Goal: Task Accomplishment & Management: Manage account settings

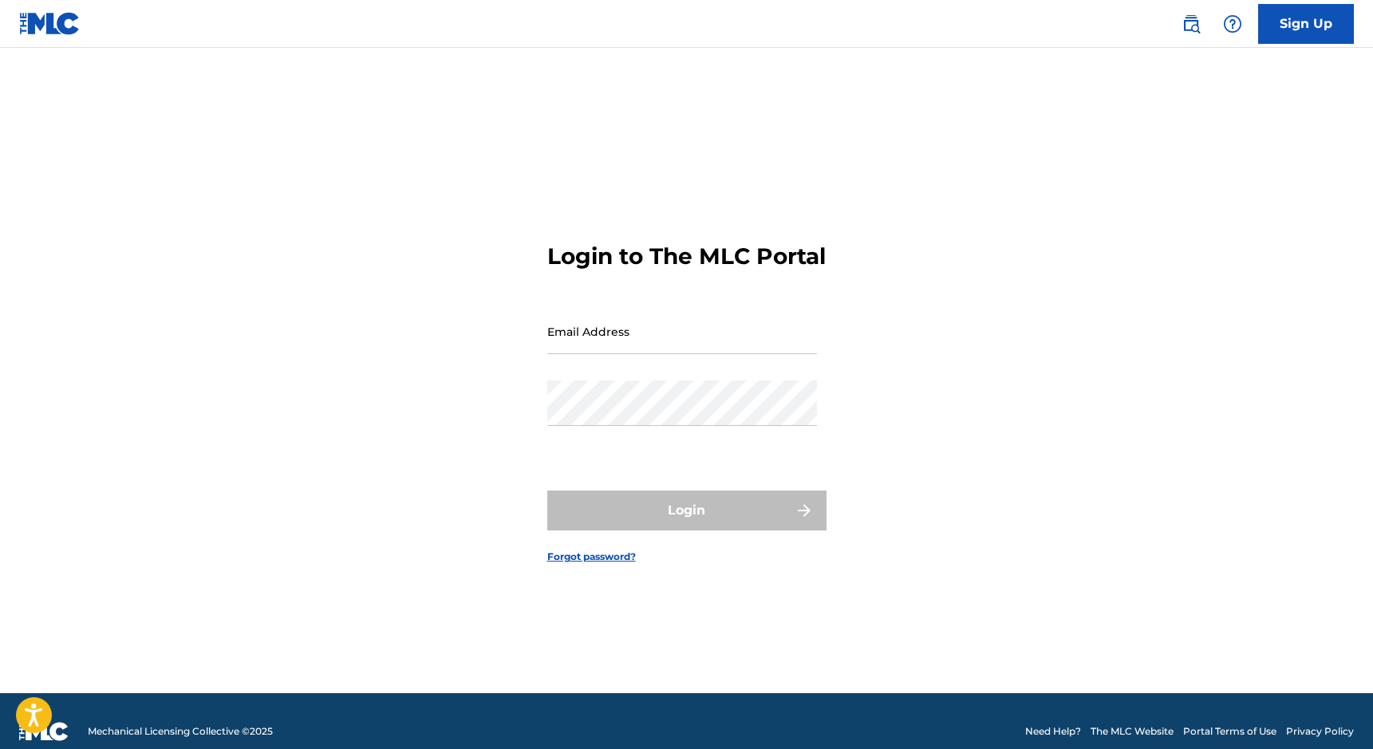
click at [1299, 17] on link "Sign Up" at bounding box center [1306, 24] width 96 height 40
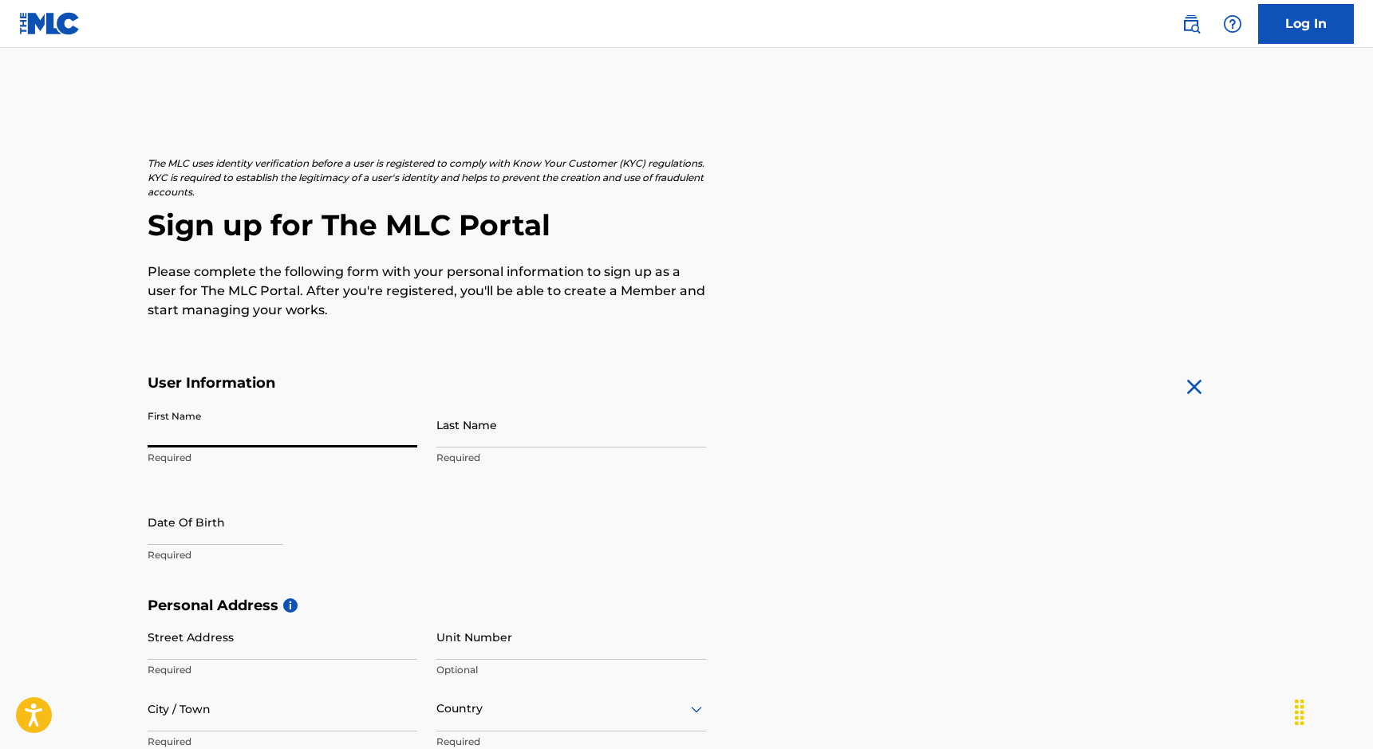
click at [207, 434] on input "First Name" at bounding box center [283, 424] width 270 height 45
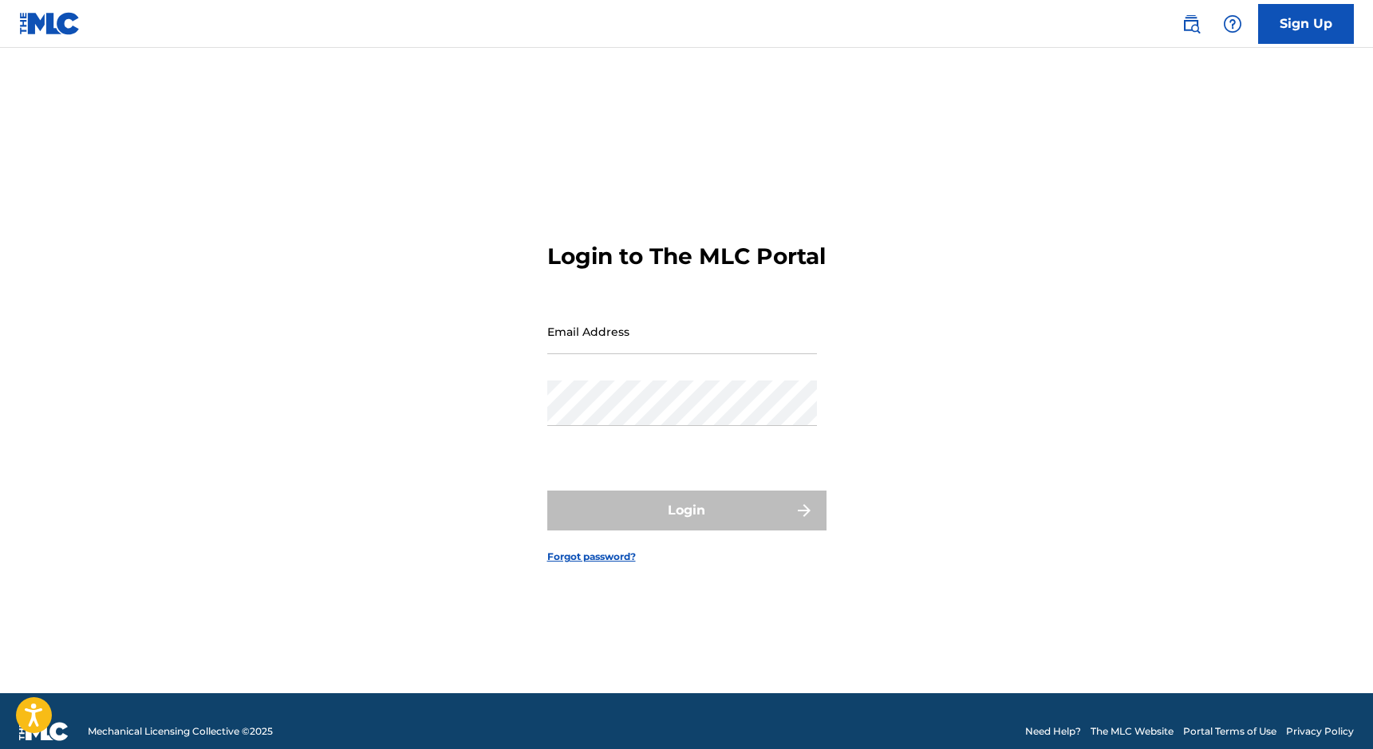
click at [609, 343] on input "Email Address" at bounding box center [682, 331] width 270 height 45
type input "[EMAIL_ADDRESS][DOMAIN_NAME]"
click at [712, 496] on form "Login to The MLC Portal Email Address prodbyjosias@gmail.com Password Login For…" at bounding box center [686, 391] width 279 height 606
click at [702, 514] on div "Login" at bounding box center [686, 511] width 279 height 40
drag, startPoint x: 681, startPoint y: 535, endPoint x: 661, endPoint y: 507, distance: 35.0
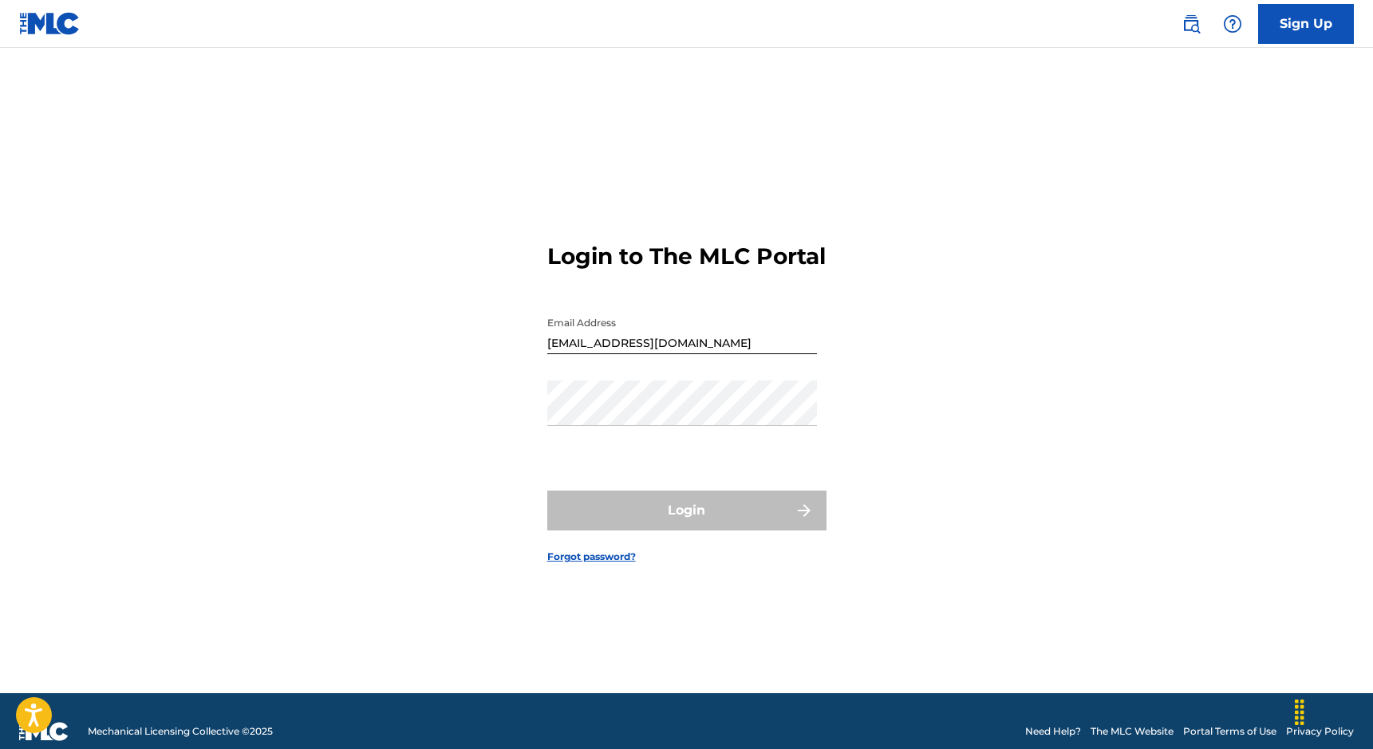
click at [681, 531] on div "Login" at bounding box center [686, 511] width 279 height 40
click at [608, 555] on form "Login to The MLC Portal Email Address prodbyjosias@gmail.com Password Login For…" at bounding box center [686, 391] width 279 height 606
click at [574, 564] on link "Forgot password?" at bounding box center [591, 557] width 89 height 14
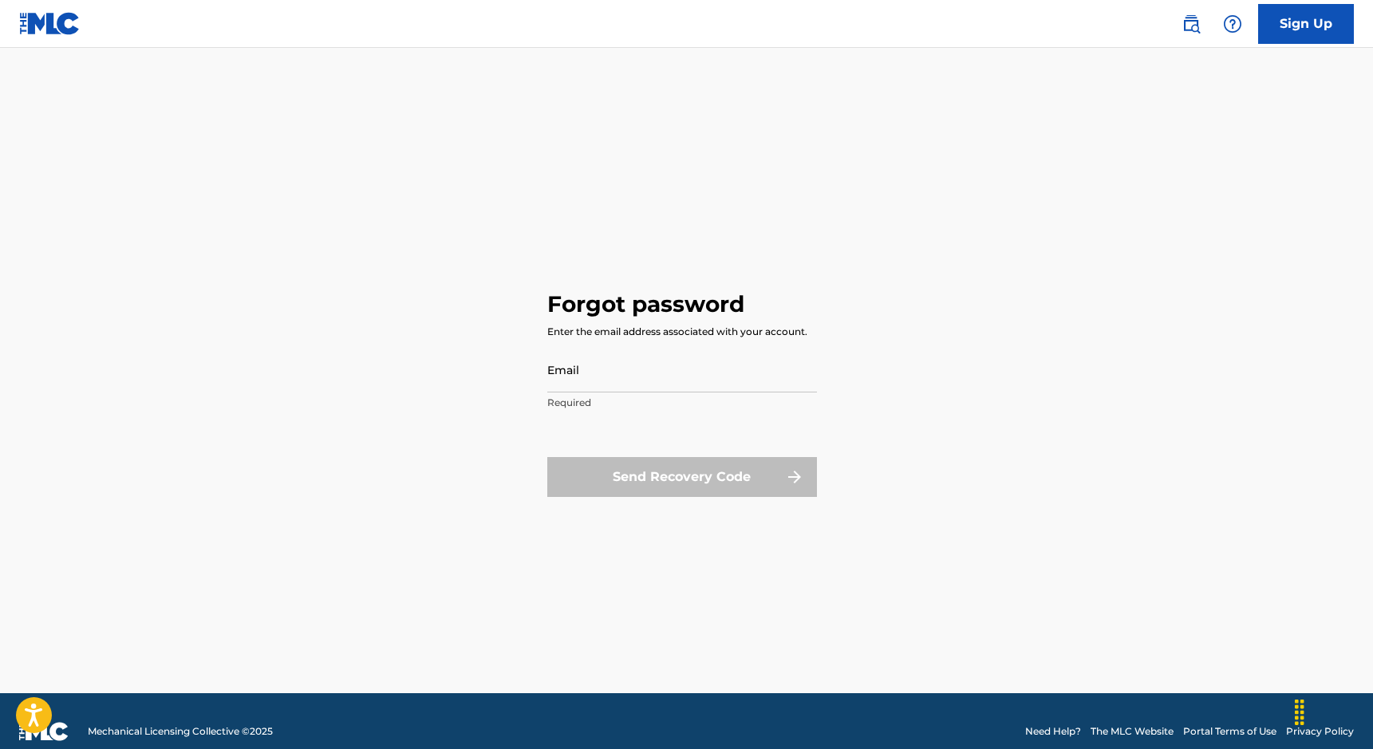
click at [612, 369] on input "Email" at bounding box center [682, 369] width 270 height 45
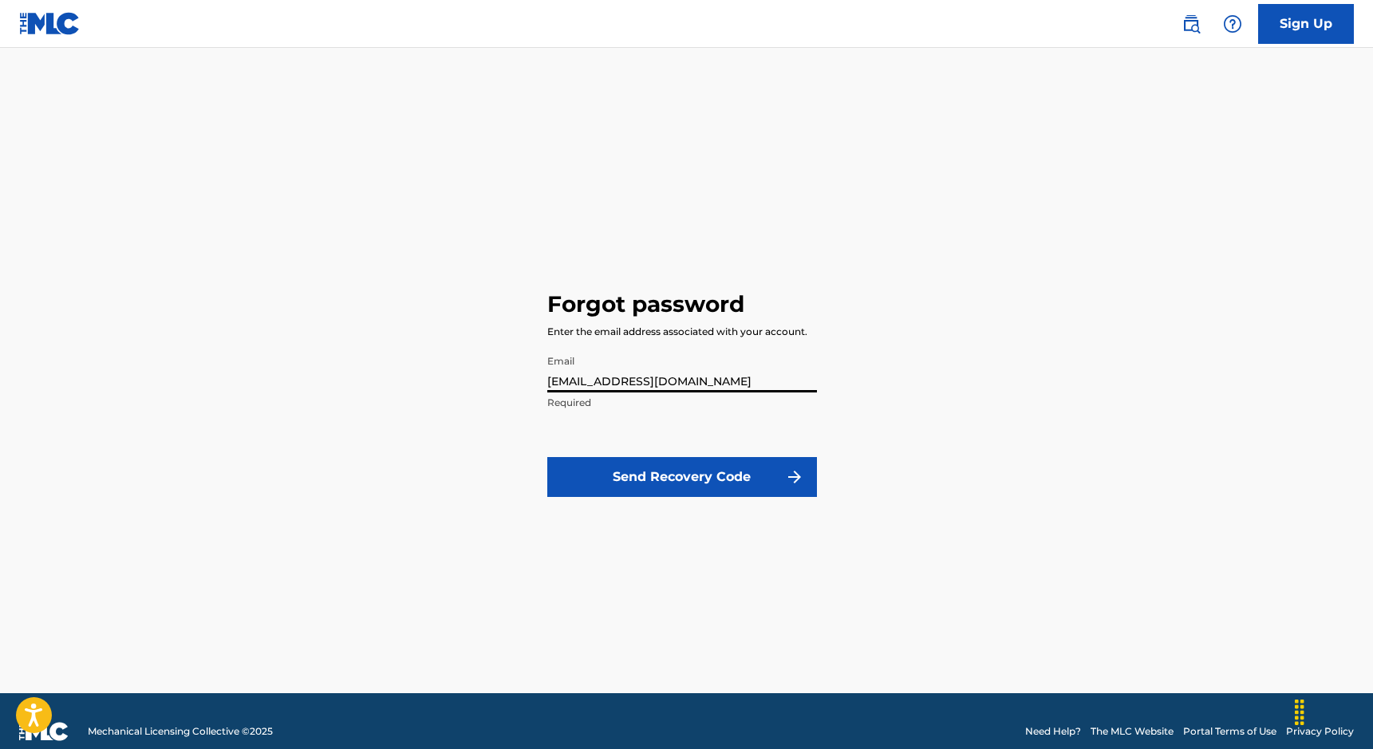
type input "[EMAIL_ADDRESS][DOMAIN_NAME]"
click at [622, 464] on button "Send Recovery Code" at bounding box center [682, 477] width 270 height 40
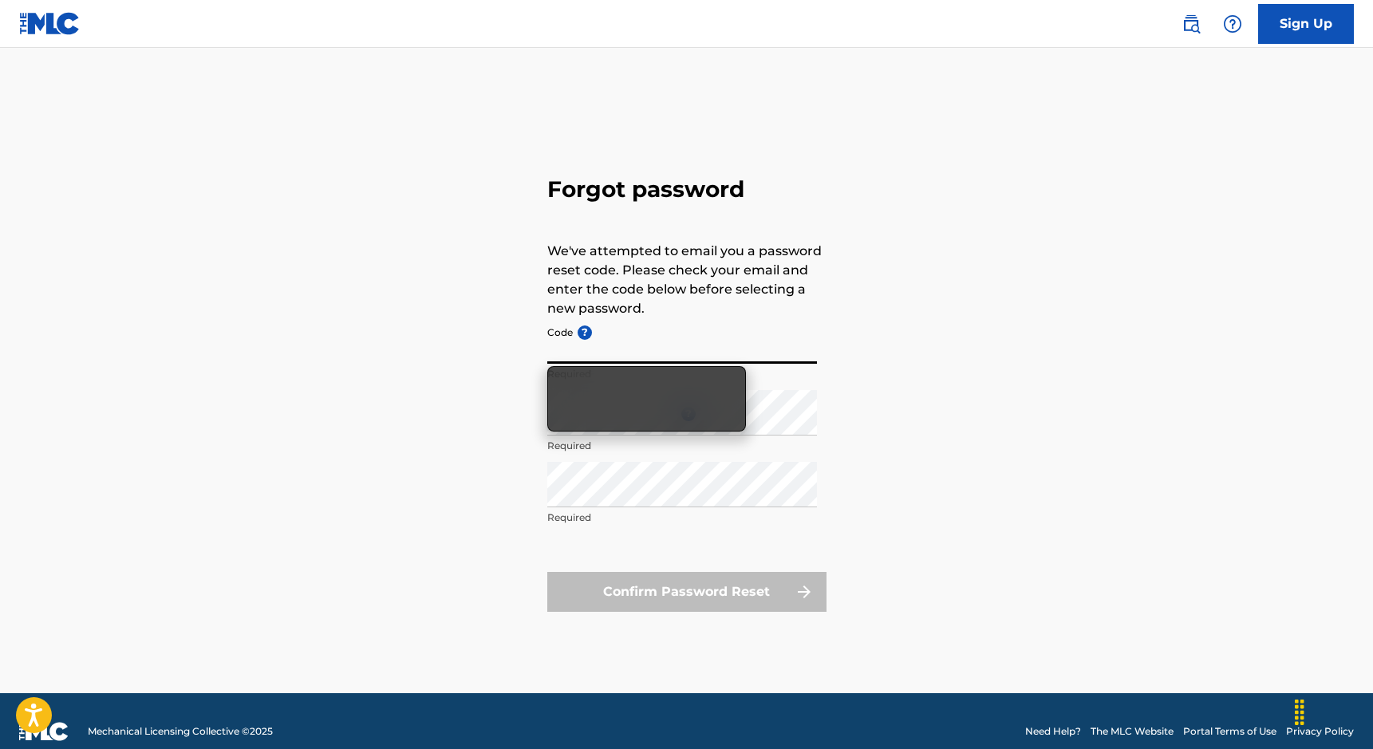
click at [619, 343] on input "Code ?" at bounding box center [682, 340] width 270 height 45
click at [963, 324] on div "Forgot password We've attempted to email you a password reset code. Please chec…" at bounding box center [686, 391] width 1117 height 606
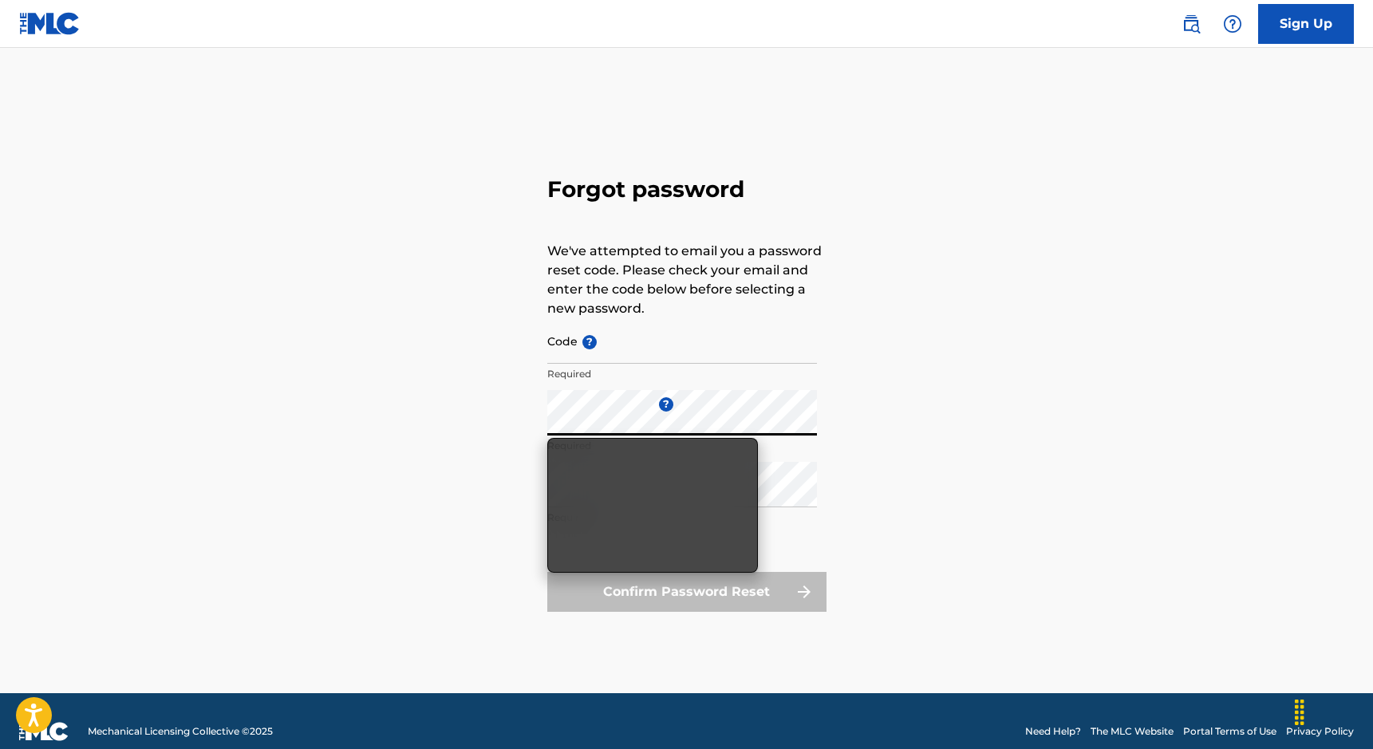
click at [551, 243] on p "We've attempted to email you a password reset code. Please check your email and…" at bounding box center [686, 280] width 279 height 77
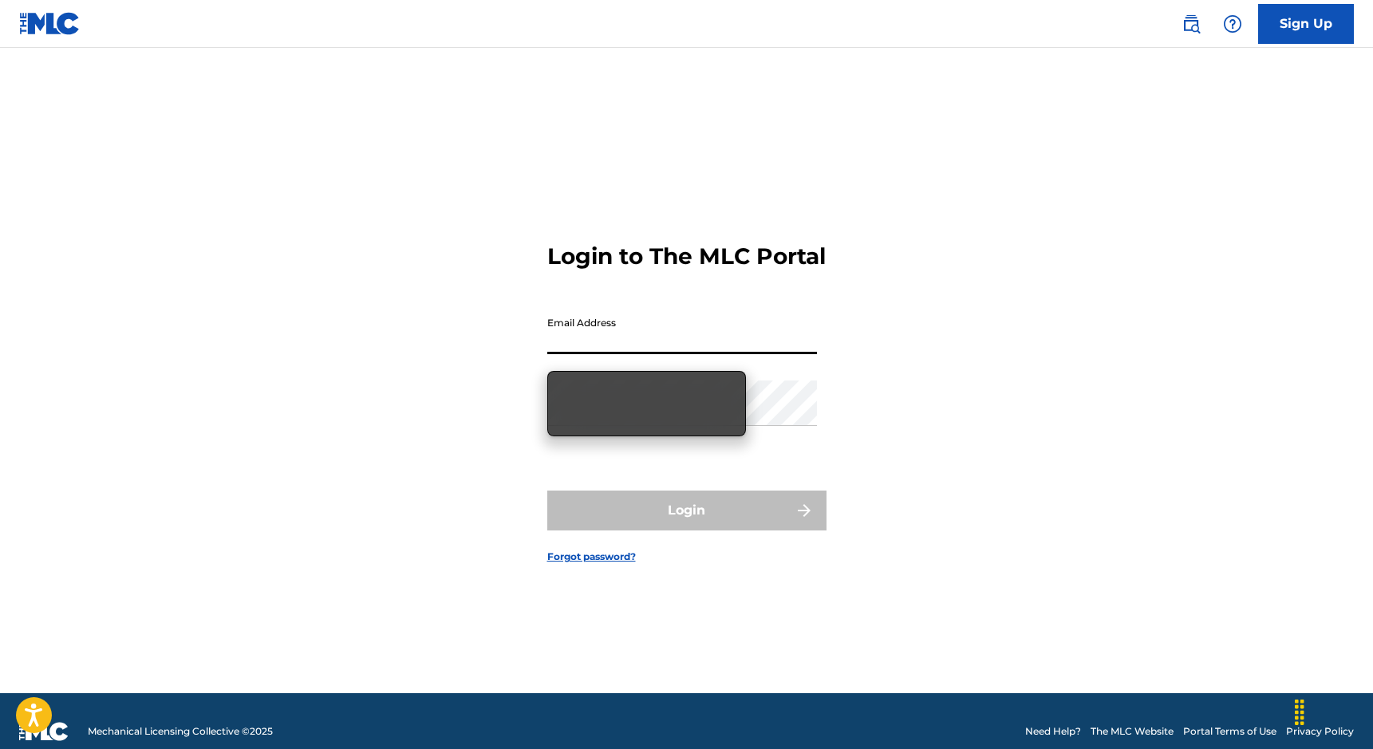
click at [564, 351] on input "Email Address" at bounding box center [682, 331] width 270 height 45
click at [658, 345] on input "Email Address" at bounding box center [682, 331] width 270 height 45
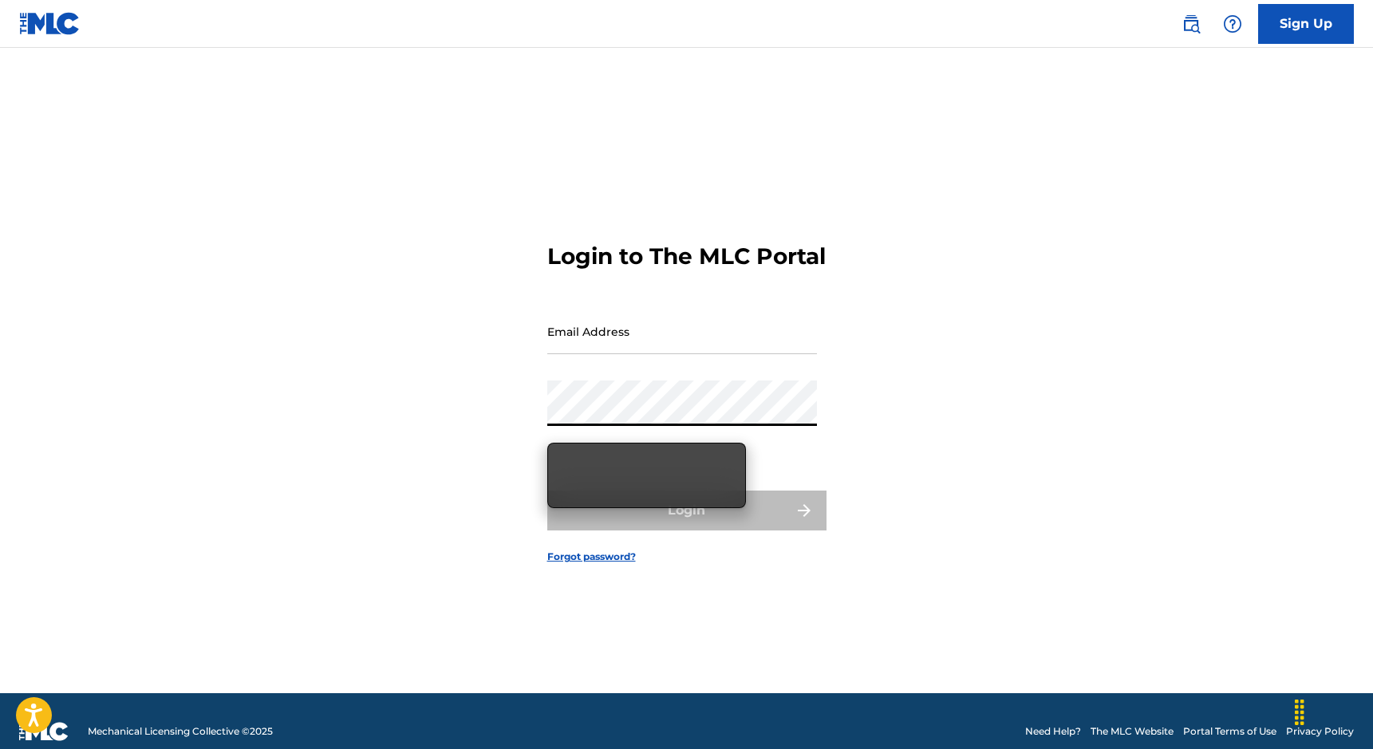
click at [628, 347] on input "Email Address" at bounding box center [682, 331] width 270 height 45
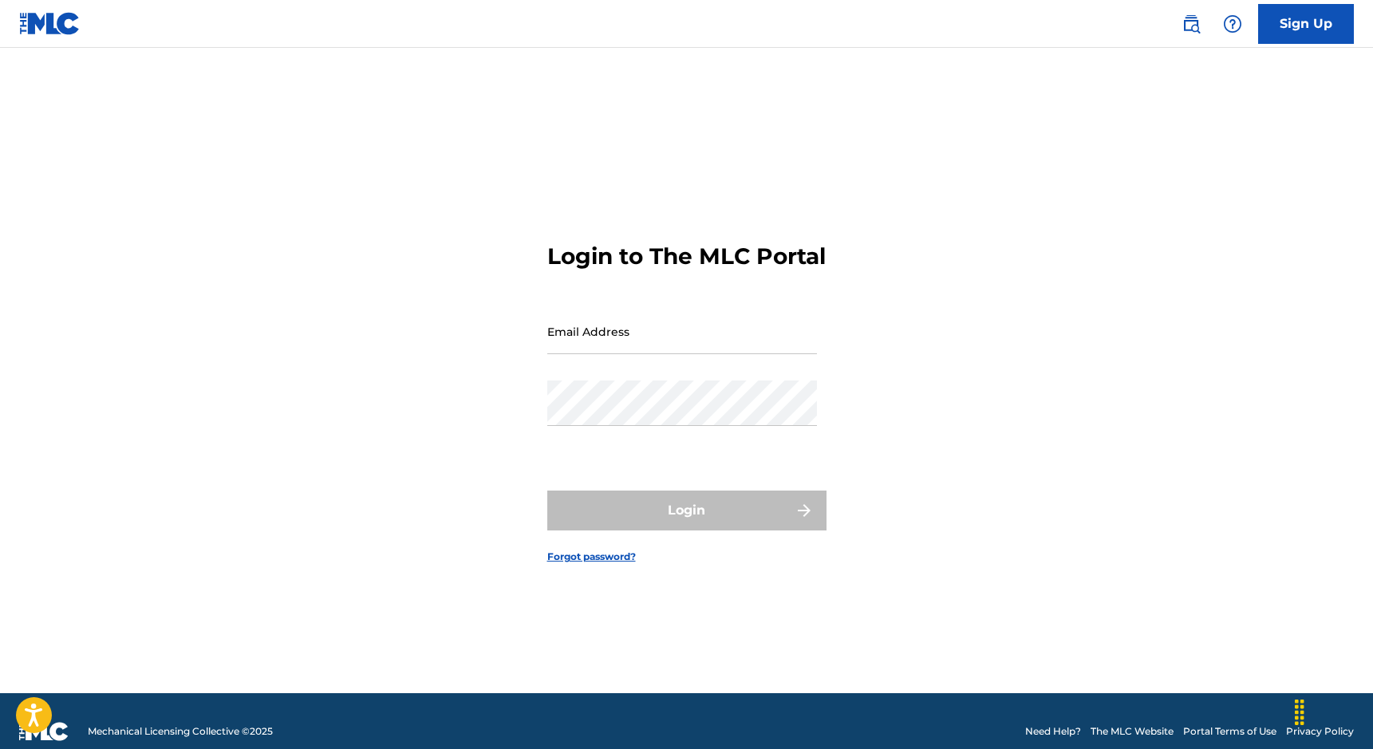
click at [598, 564] on link "Forgot password?" at bounding box center [591, 557] width 89 height 14
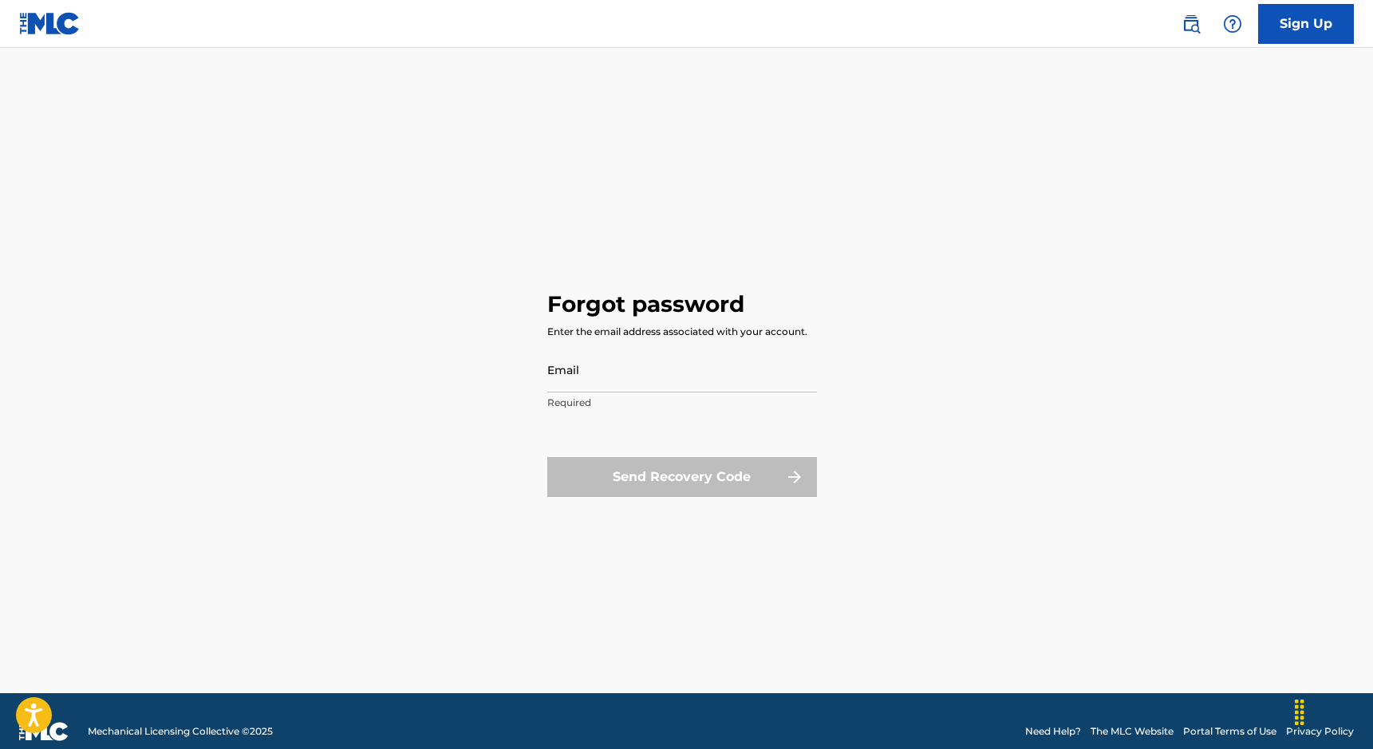
click at [658, 479] on div "Send Recovery Code" at bounding box center [682, 477] width 270 height 40
click at [614, 377] on input "Email" at bounding box center [682, 369] width 270 height 45
type input "[EMAIL_ADDRESS][DOMAIN_NAME]"
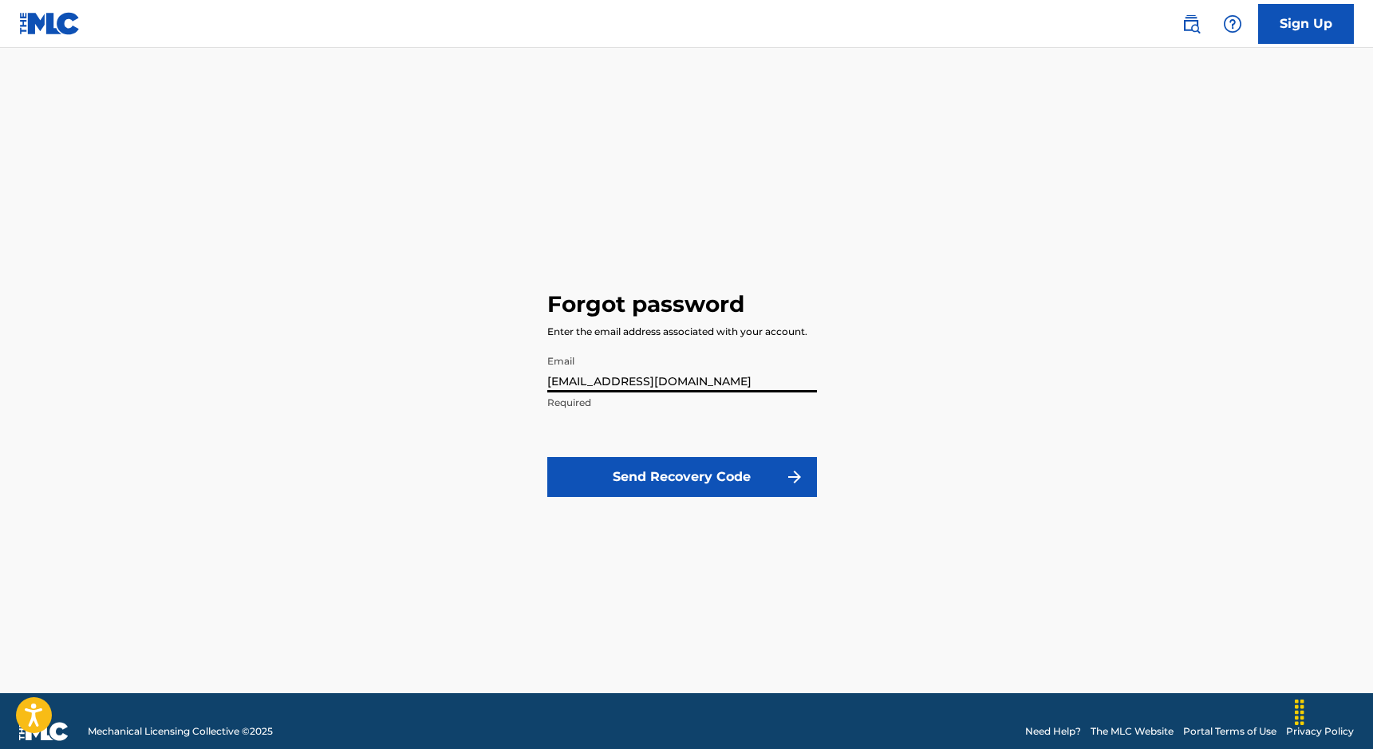
click button "Send Recovery Code" at bounding box center [682, 477] width 270 height 40
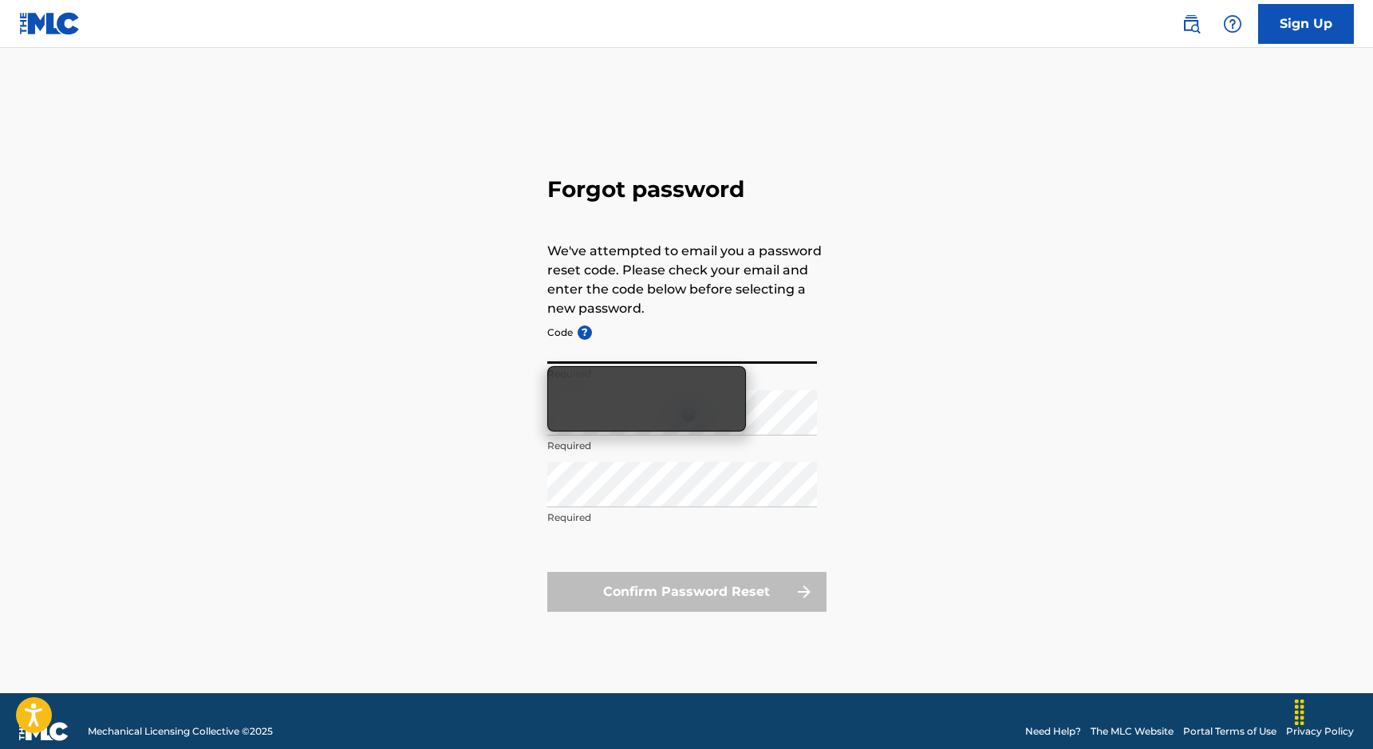
click at [617, 359] on input "Code ?" at bounding box center [682, 340] width 270 height 45
paste input "FP_bc0b489fb3d30f631781c499114e"
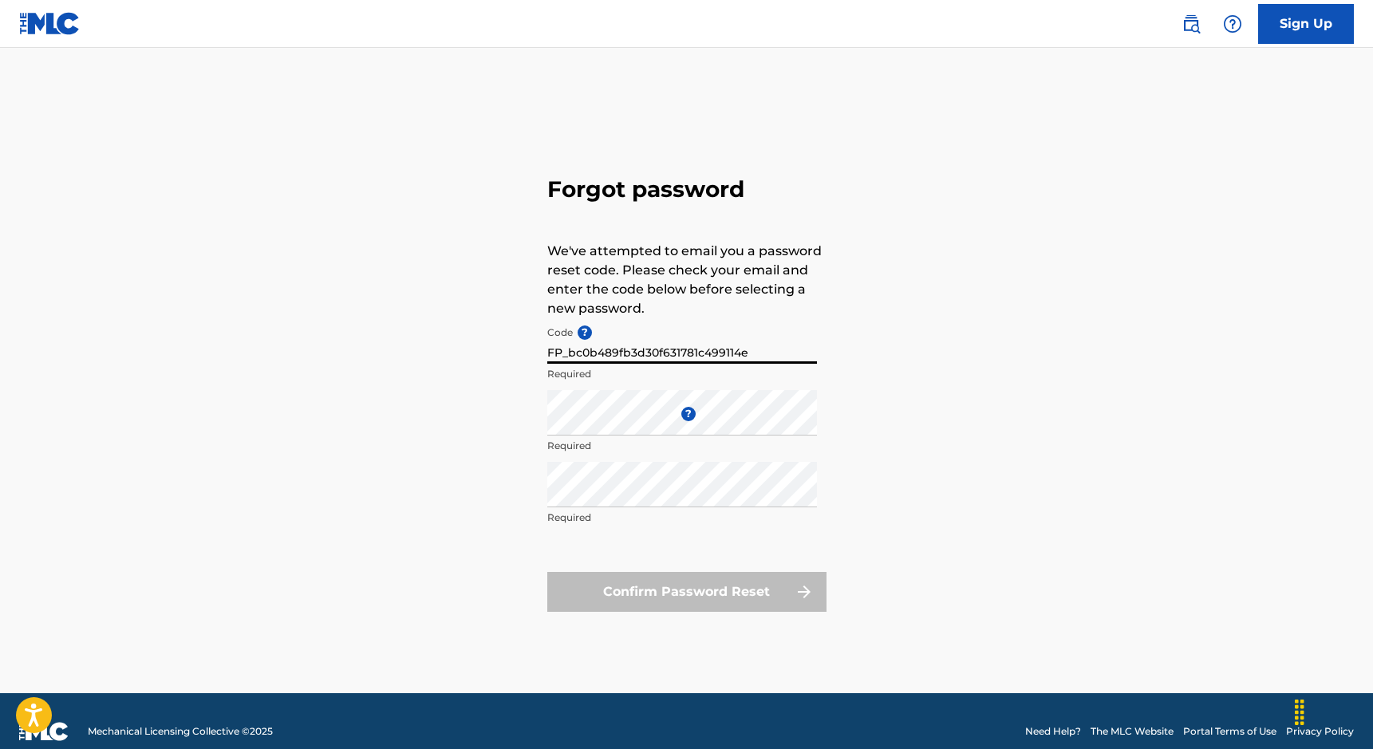
type input "FP_bc0b489fb3d30f631781c499114e"
click at [677, 420] on span "?" at bounding box center [686, 414] width 19 height 14
click at [644, 439] on p "Required" at bounding box center [682, 446] width 270 height 14
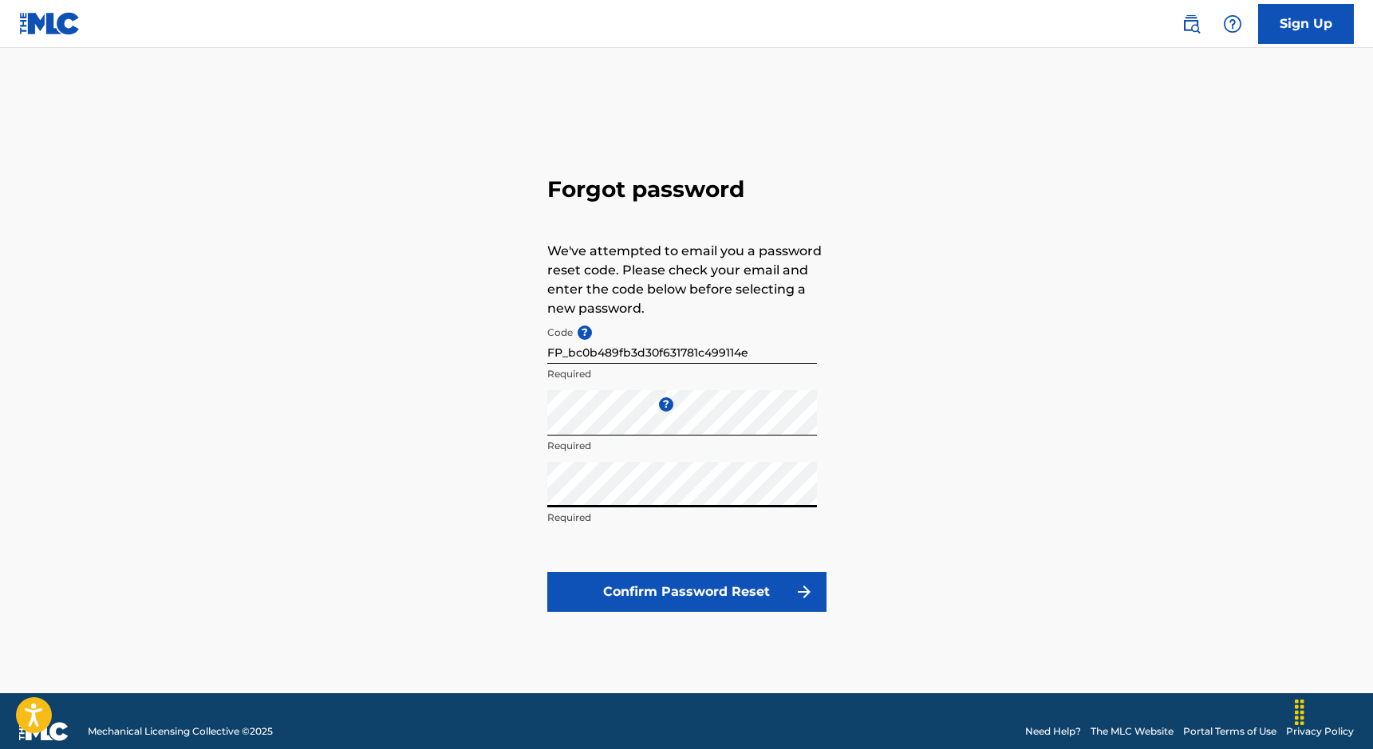
click at [547, 572] on button "Confirm Password Reset" at bounding box center [686, 592] width 279 height 40
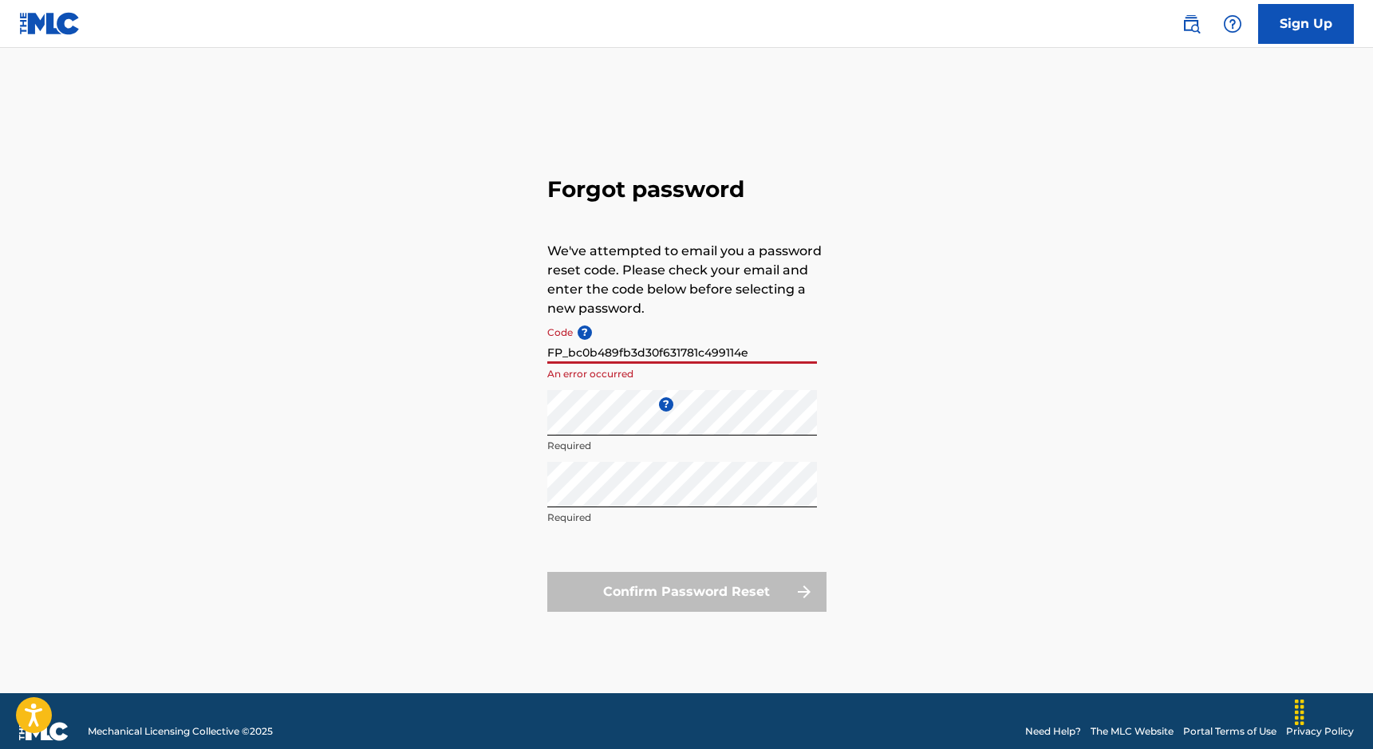
click at [629, 360] on input "FP_bc0b489fb3d30f631781c499114e" at bounding box center [682, 340] width 270 height 45
click at [629, 359] on input "FP_bc0b489fb3d30f631781c499114e" at bounding box center [682, 340] width 270 height 45
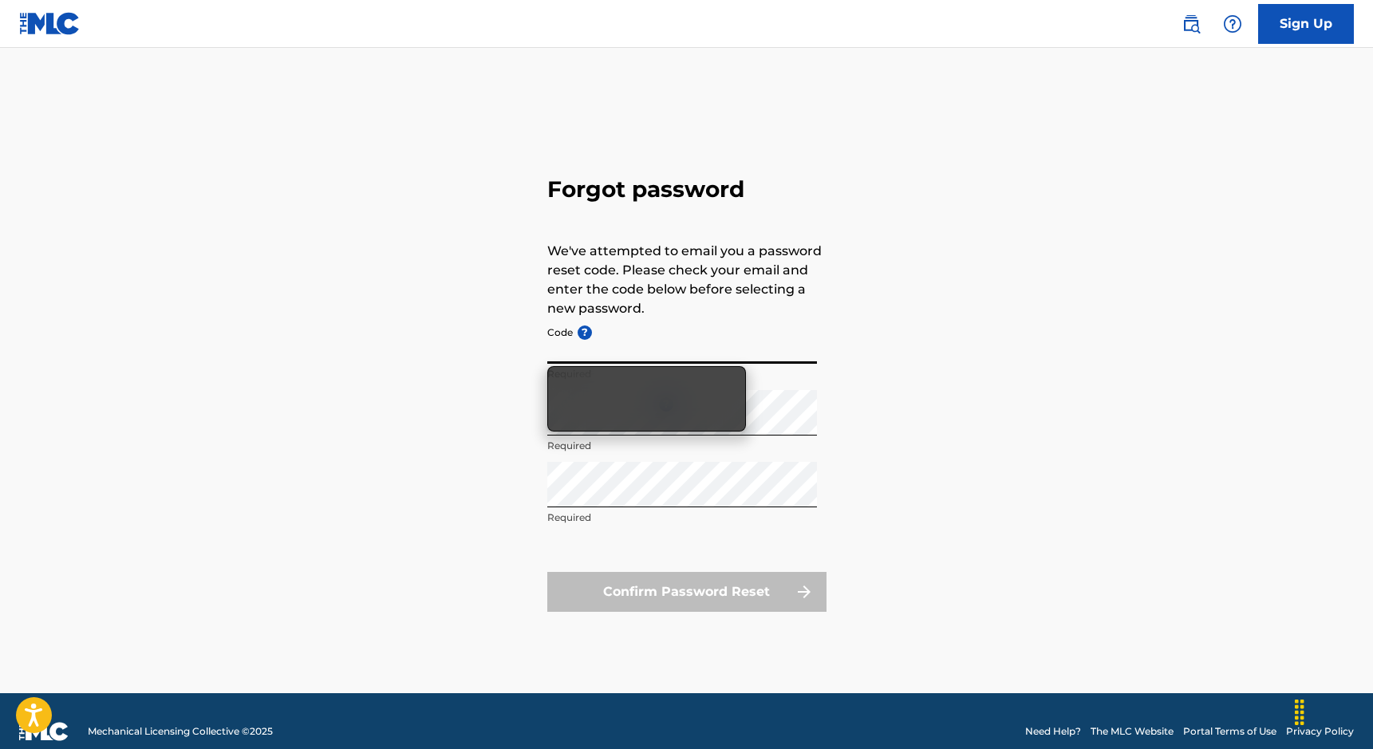
paste input "FP_e19db37e775a56bab089996e3f71"
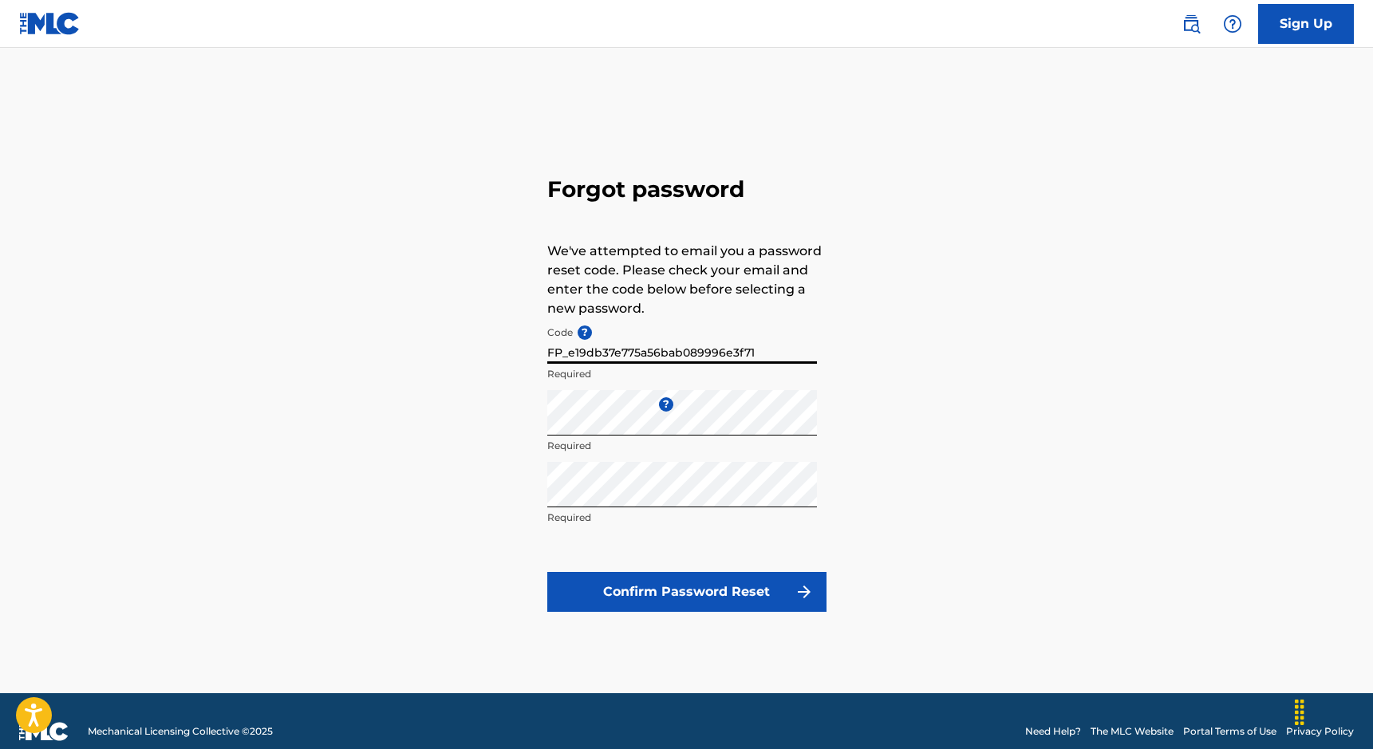
type input "FP_e19db37e775a56bab089996e3f71"
click at [723, 595] on button "Confirm Password Reset" at bounding box center [686, 592] width 279 height 40
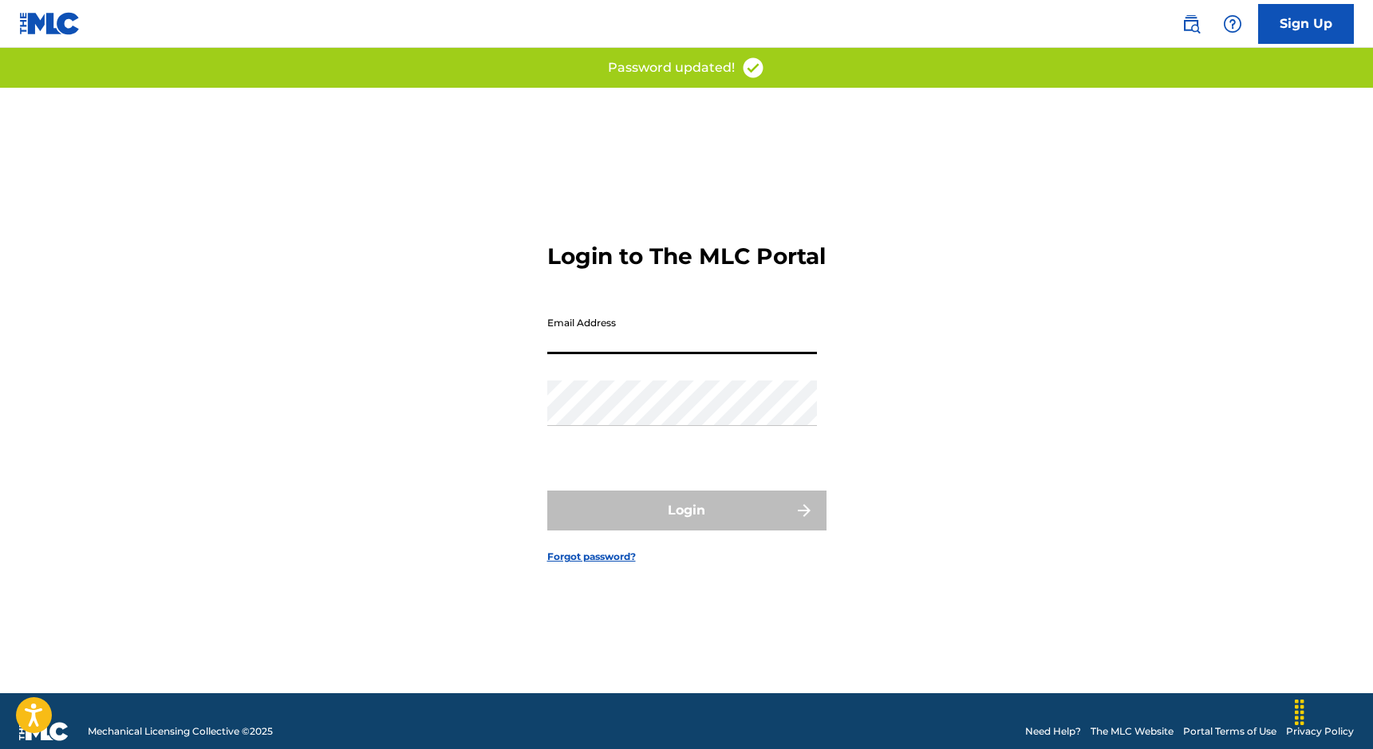
click at [608, 339] on input "Email Address" at bounding box center [682, 331] width 270 height 45
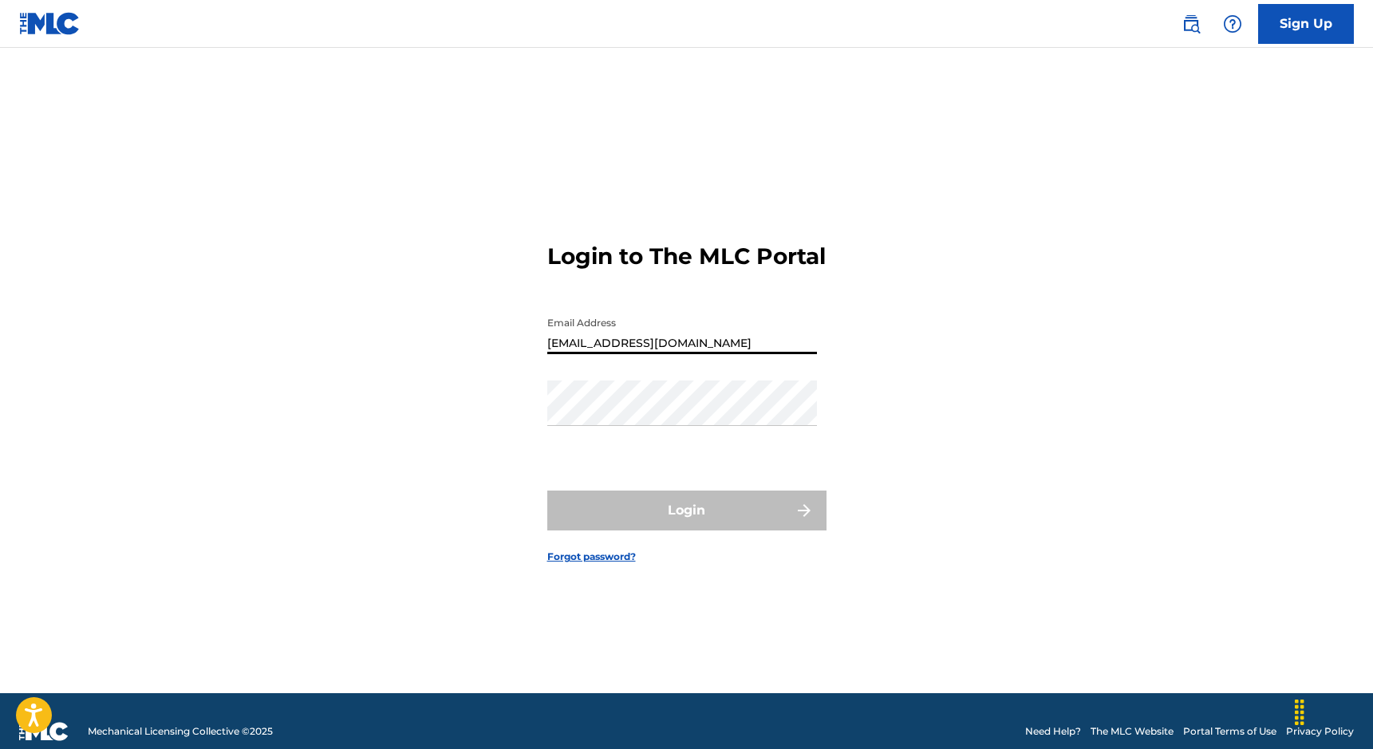
type input "[EMAIL_ADDRESS][DOMAIN_NAME]"
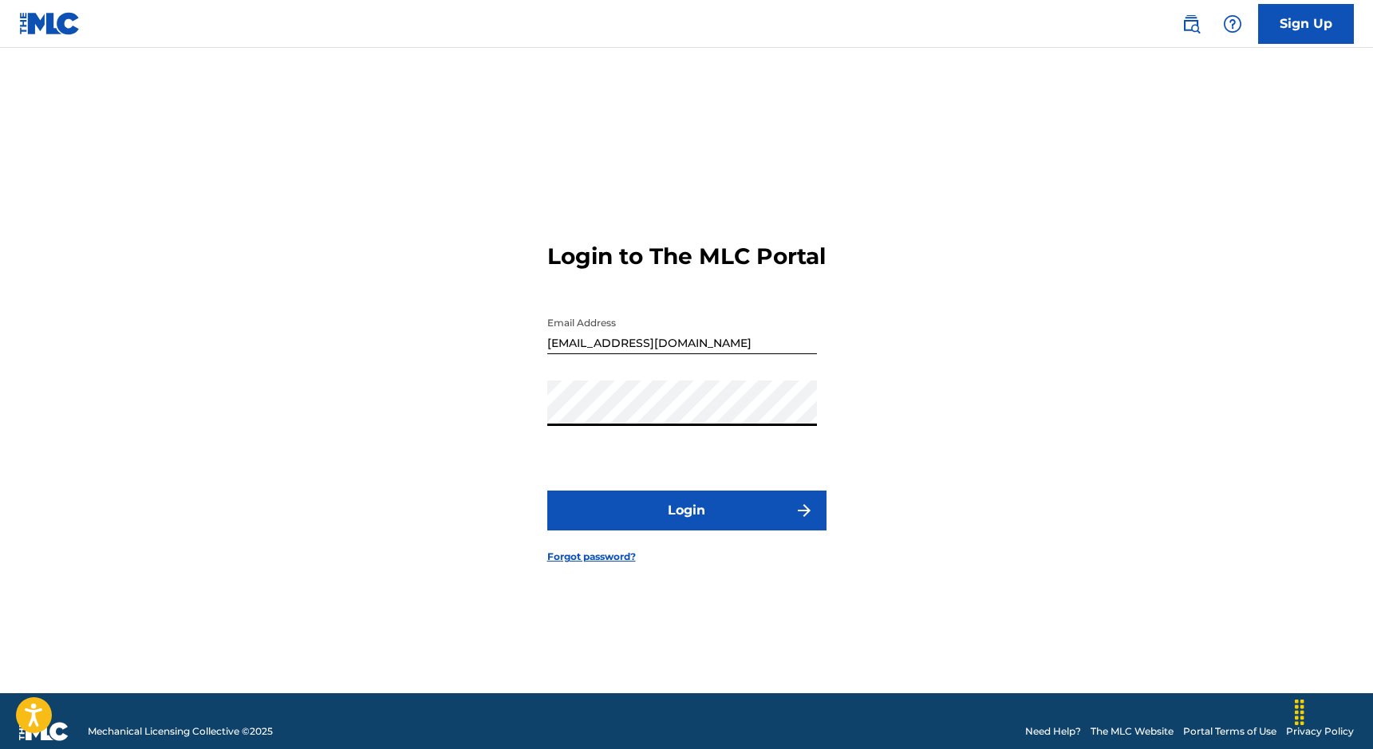
click at [547, 491] on button "Login" at bounding box center [686, 511] width 279 height 40
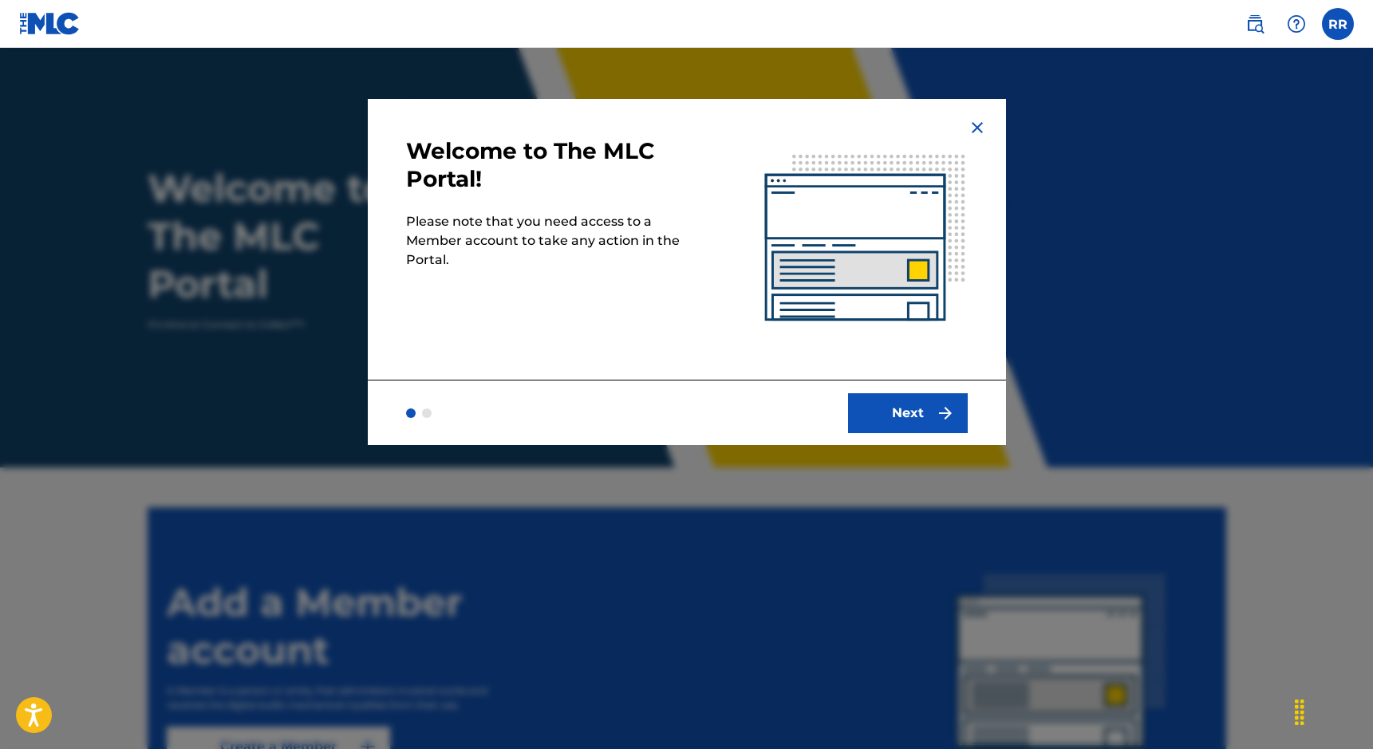
click at [888, 404] on button "Next" at bounding box center [908, 413] width 120 height 40
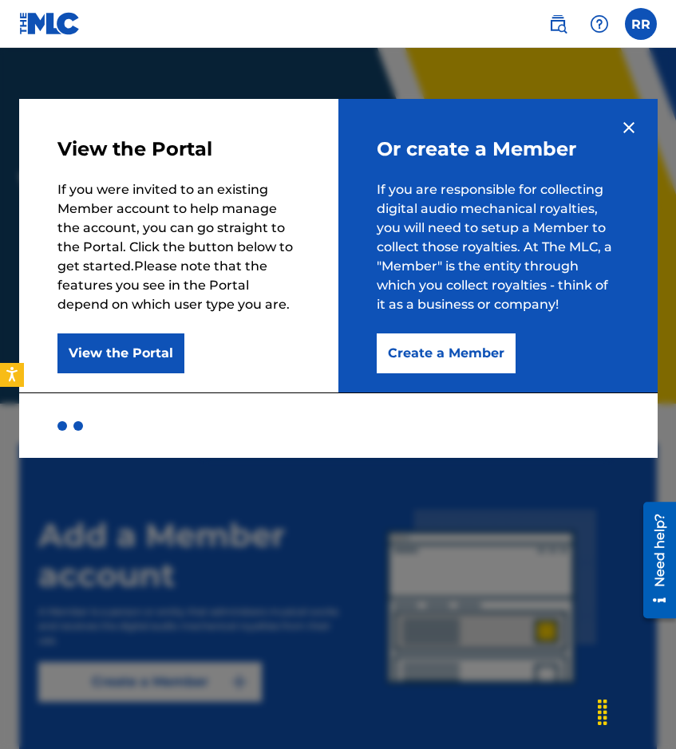
click at [623, 125] on img at bounding box center [628, 127] width 19 height 19
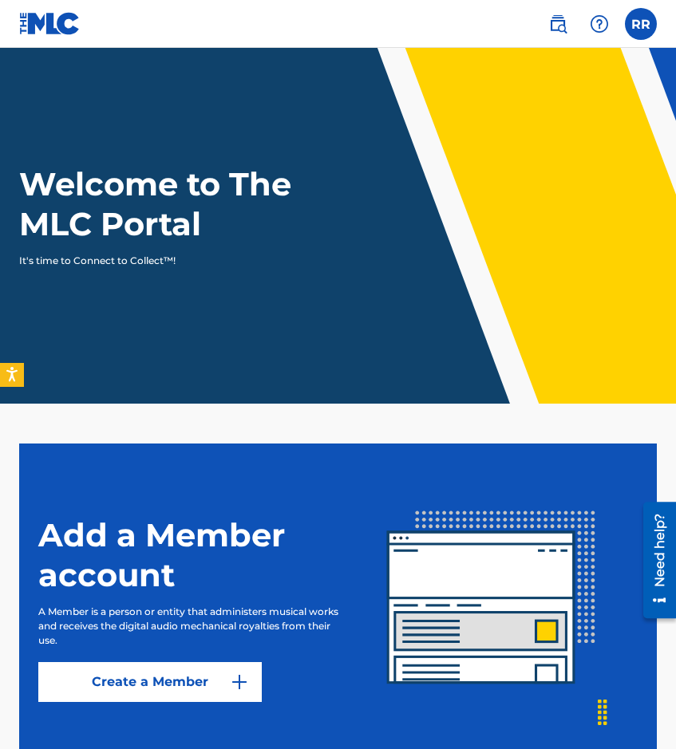
click at [639, 24] on label at bounding box center [641, 24] width 32 height 32
click at [641, 24] on input "[PERSON_NAME] [EMAIL_ADDRESS][DOMAIN_NAME] Profile Log out" at bounding box center [641, 24] width 0 height 0
click at [642, 28] on div "RR [PERSON_NAME] [EMAIL_ADDRESS][DOMAIN_NAME] Profile Log out" at bounding box center [641, 24] width 32 height 32
click at [642, 29] on label at bounding box center [641, 24] width 32 height 32
click at [641, 24] on input "[PERSON_NAME] [EMAIL_ADDRESS][DOMAIN_NAME] Profile Log out" at bounding box center [641, 24] width 0 height 0
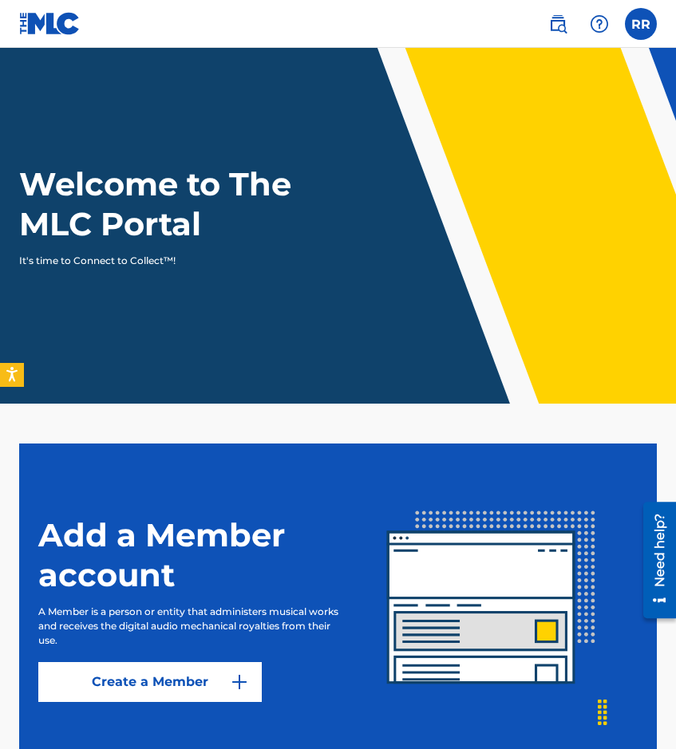
click at [603, 28] on img at bounding box center [599, 23] width 19 height 19
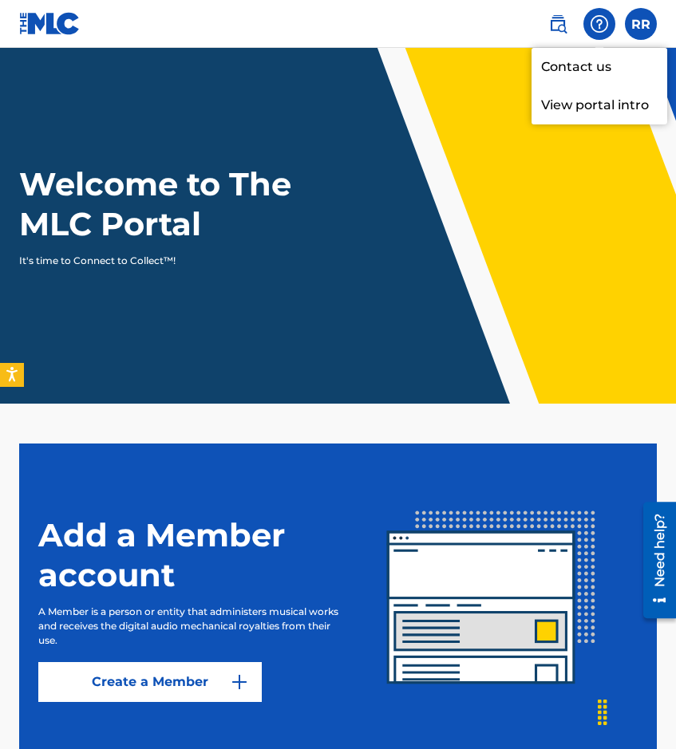
click at [551, 29] on img at bounding box center [557, 23] width 19 height 19
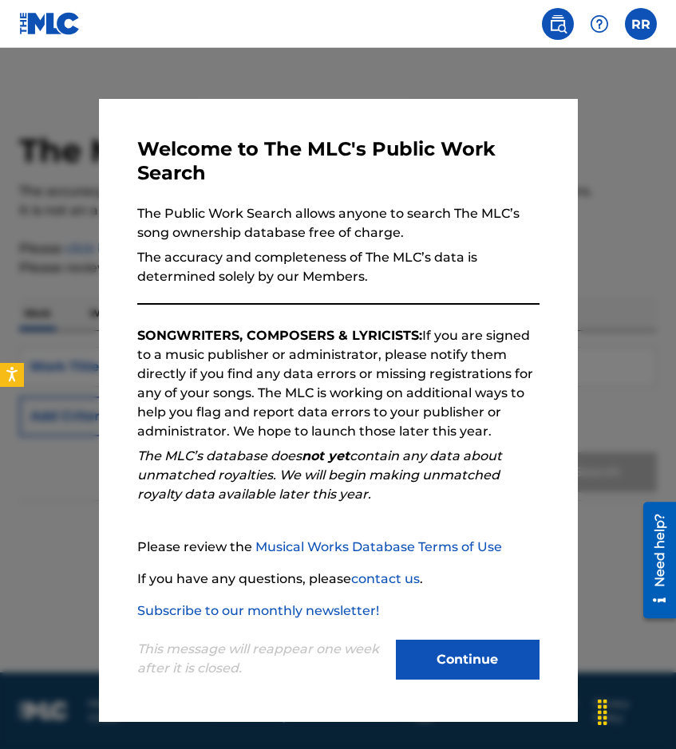
click at [472, 650] on button "Continue" at bounding box center [468, 660] width 144 height 40
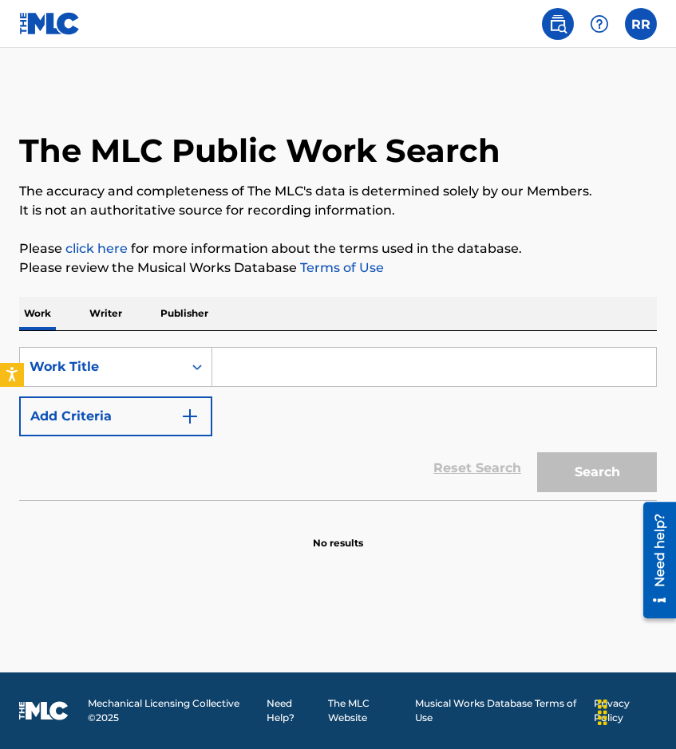
click at [636, 34] on label at bounding box center [641, 24] width 32 height 32
click at [641, 24] on input "[PERSON_NAME] [EMAIL_ADDRESS][DOMAIN_NAME] Profile Log out" at bounding box center [641, 24] width 0 height 0
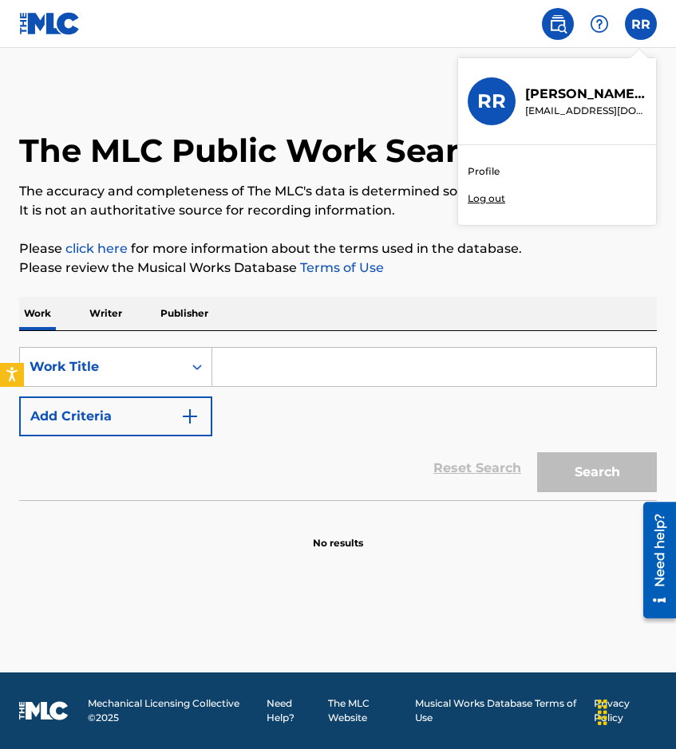
click at [480, 178] on link "Profile" at bounding box center [484, 171] width 32 height 14
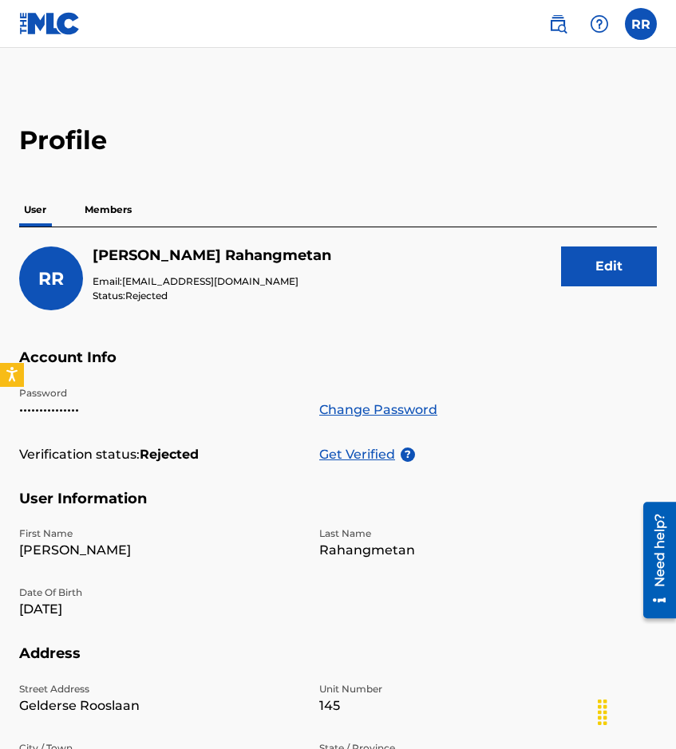
click at [115, 210] on p "Members" at bounding box center [108, 210] width 57 height 34
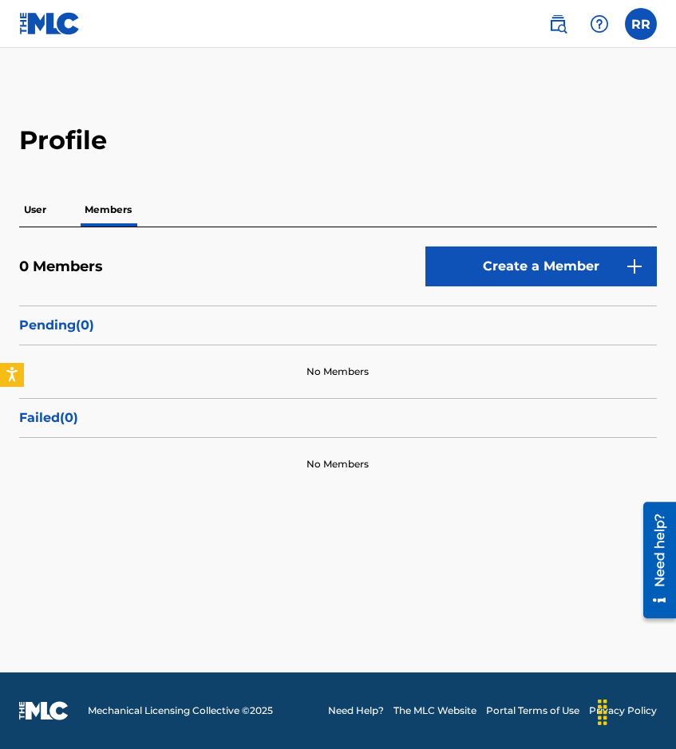
click at [582, 282] on button "Create a Member" at bounding box center [540, 267] width 231 height 40
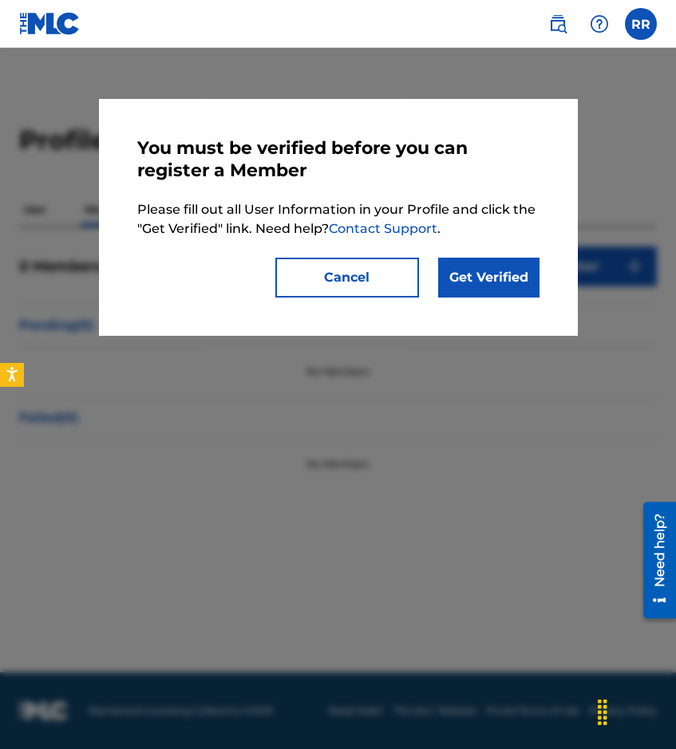
click at [484, 279] on link "Get Verified" at bounding box center [488, 278] width 101 height 40
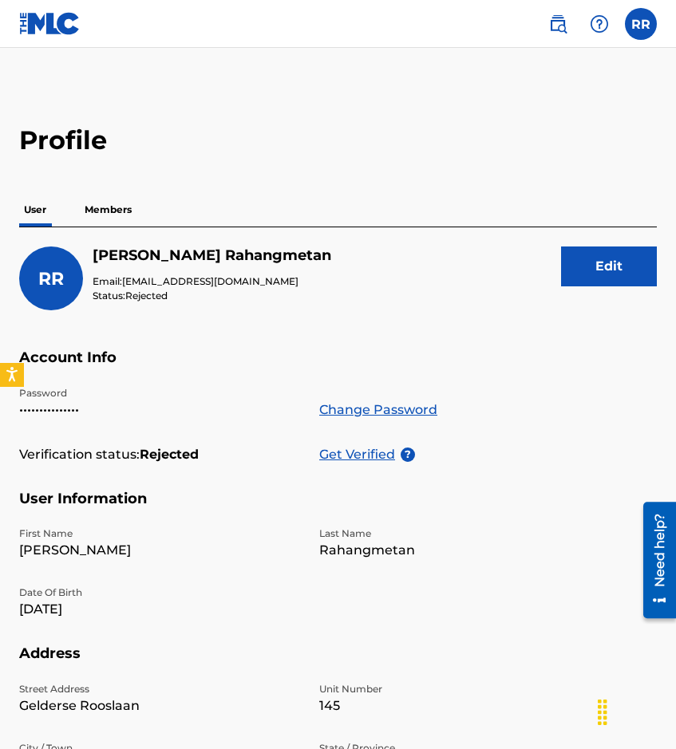
click at [101, 202] on p "Members" at bounding box center [108, 210] width 57 height 34
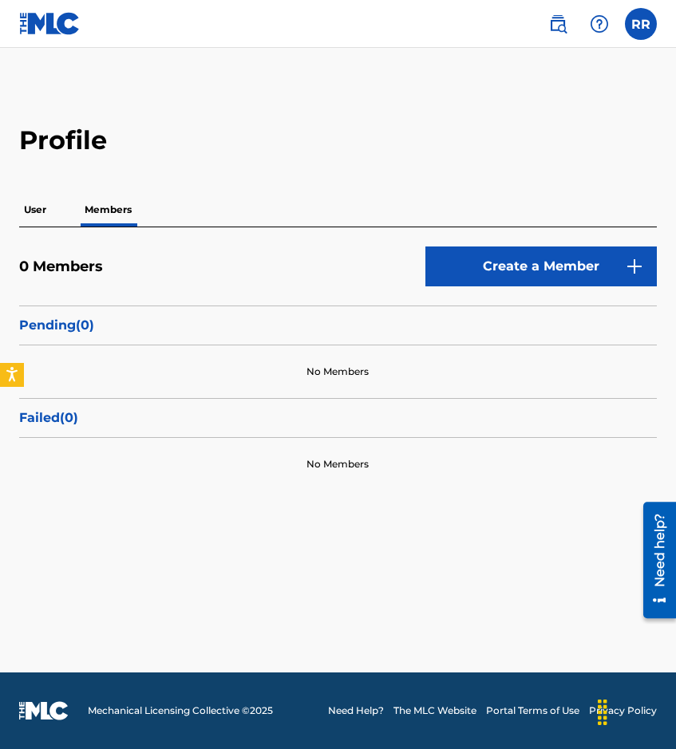
click at [591, 270] on button "Create a Member" at bounding box center [540, 267] width 231 height 40
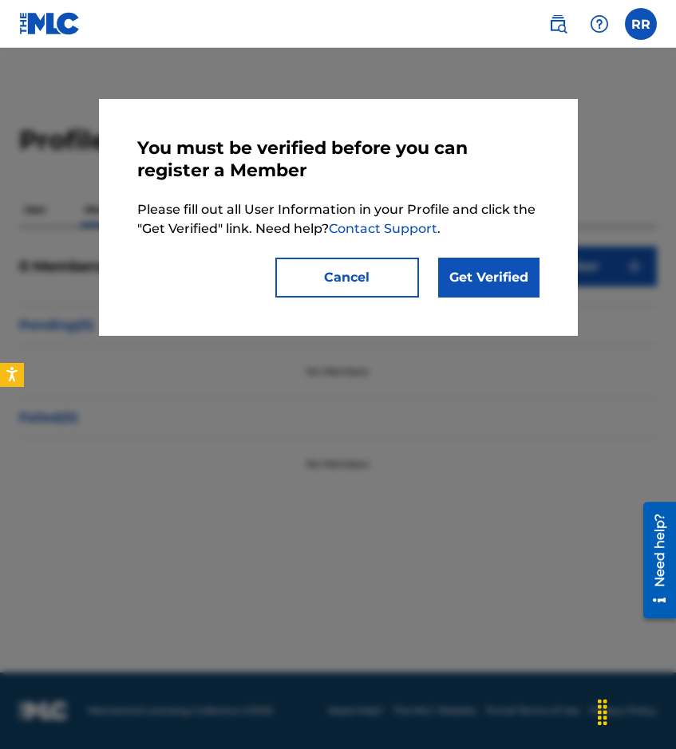
click at [512, 283] on link "Get Verified" at bounding box center [488, 278] width 101 height 40
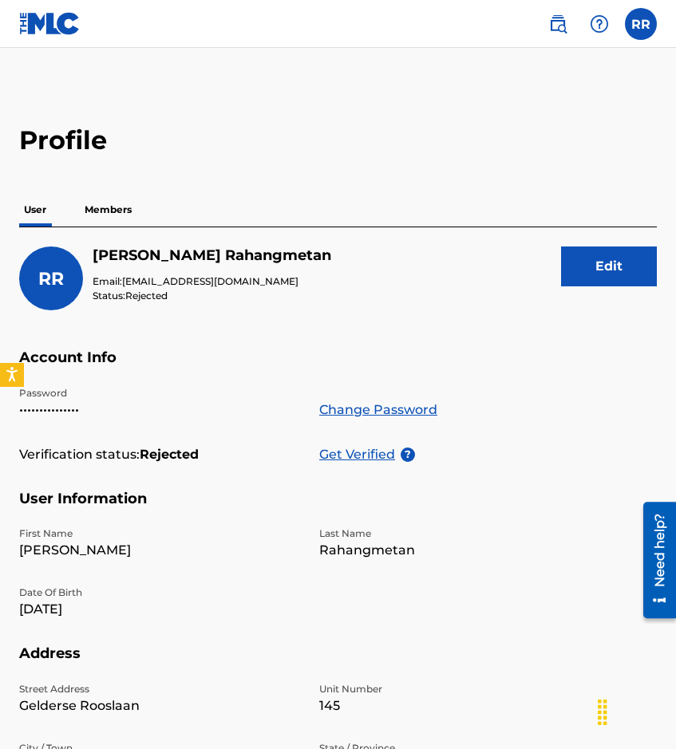
click at [356, 460] on p "Get Verified" at bounding box center [359, 454] width 81 height 19
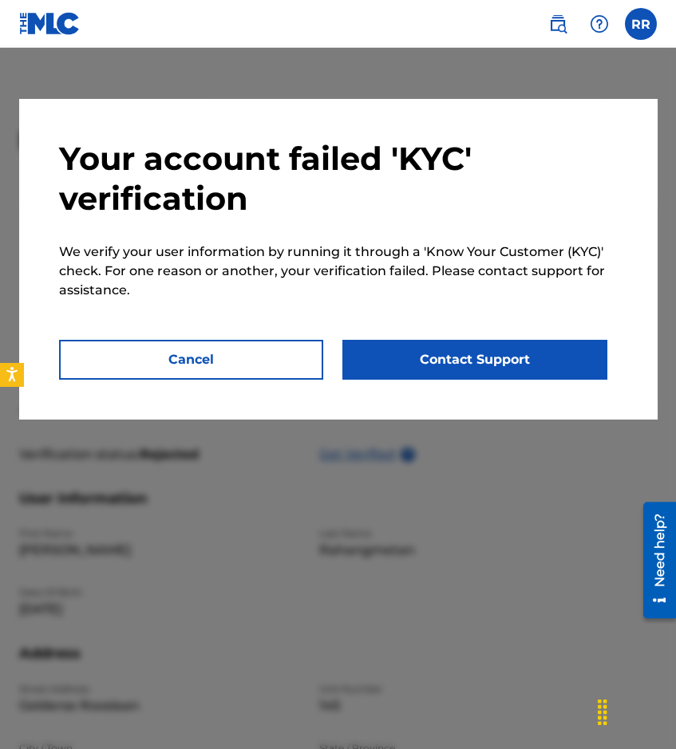
click at [377, 363] on button "Contact Support" at bounding box center [474, 360] width 265 height 40
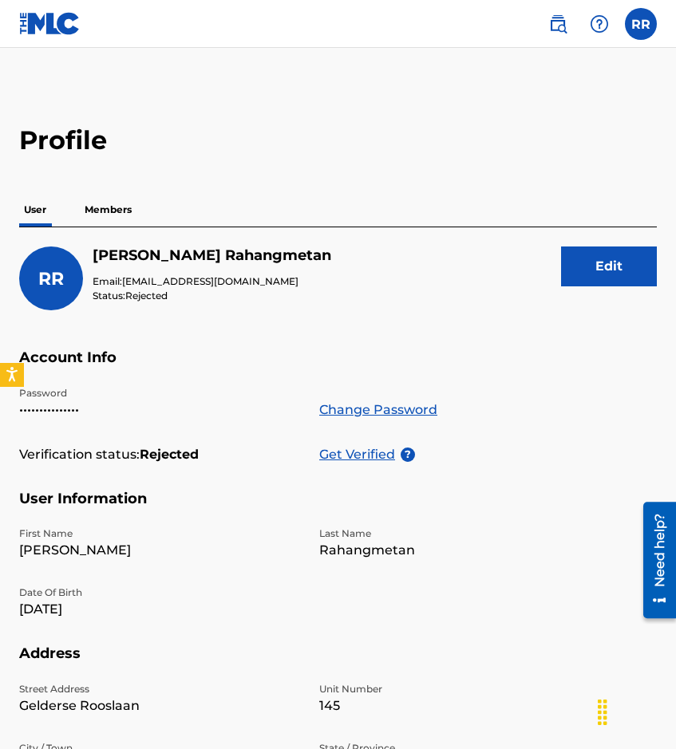
click at [349, 447] on p "Get Verified" at bounding box center [359, 454] width 81 height 19
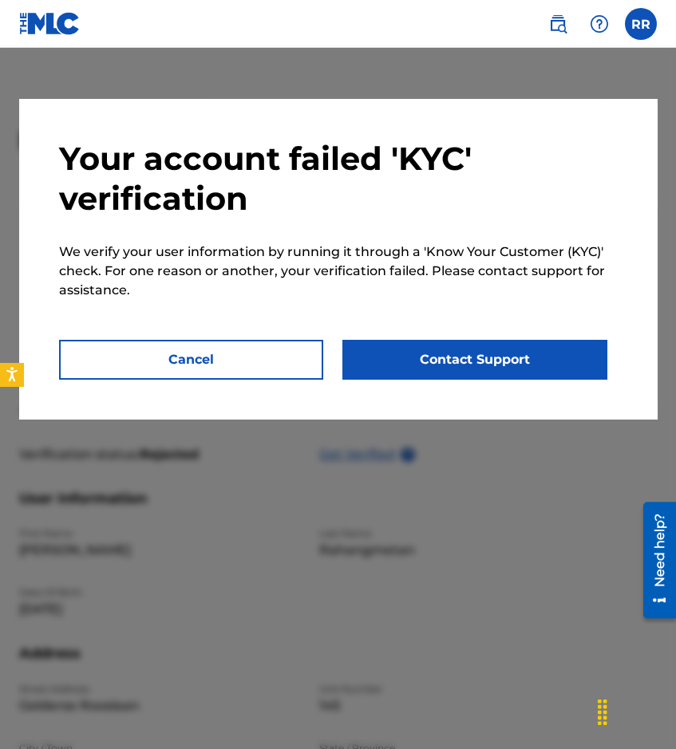
click at [439, 357] on button "Contact Support" at bounding box center [474, 360] width 265 height 40
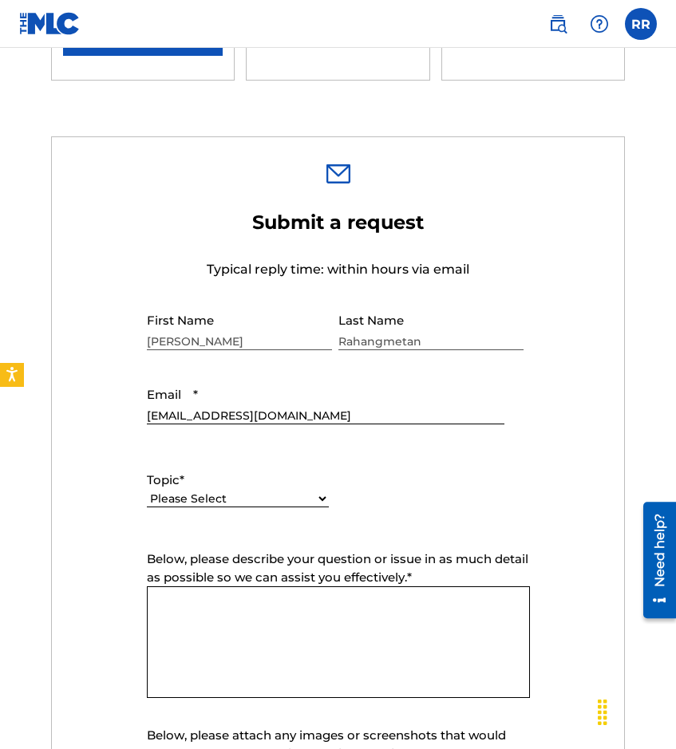
scroll to position [540, 0]
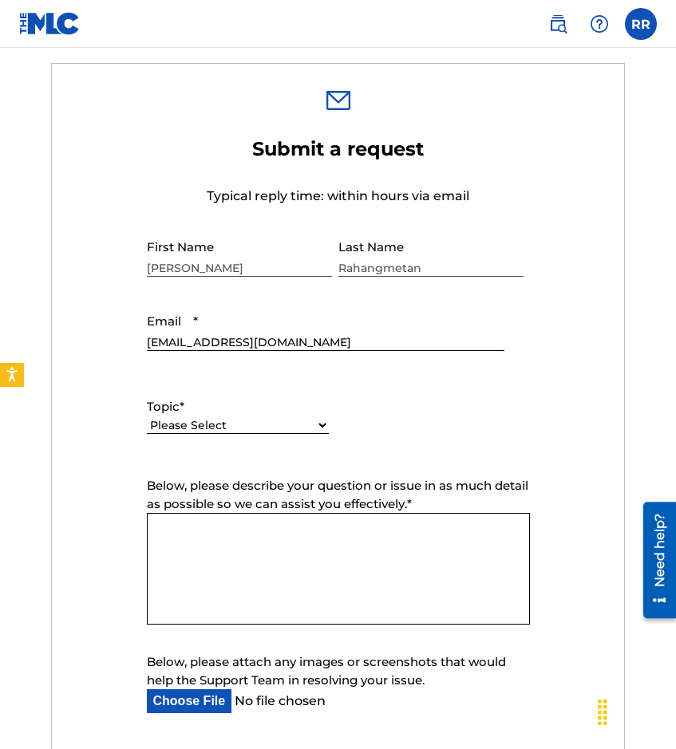
click at [258, 418] on select "Please Select I need help with my account I need help with managing my catalog …" at bounding box center [238, 425] width 182 height 17
select select "I need help with my account"
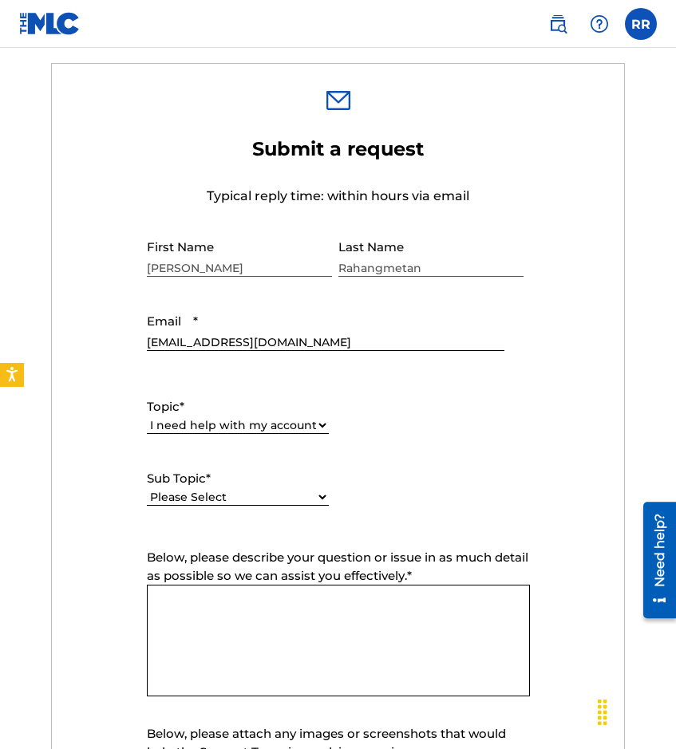
click at [219, 554] on span "Below, please describe your question or issue in as much detail as possible so …" at bounding box center [337, 567] width 381 height 34
click at [219, 585] on textarea "Below, please describe your question or issue in as much detail as possible so …" at bounding box center [338, 641] width 383 height 112
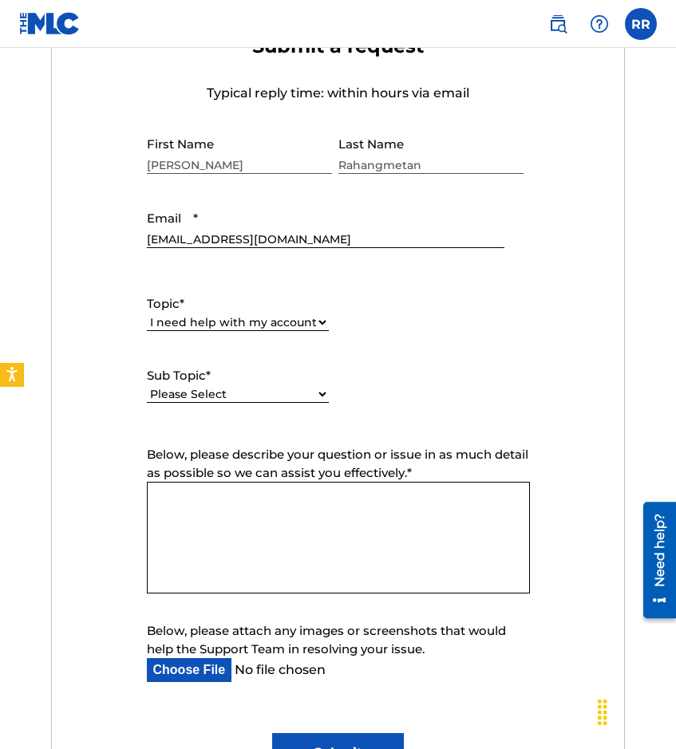
scroll to position [651, 0]
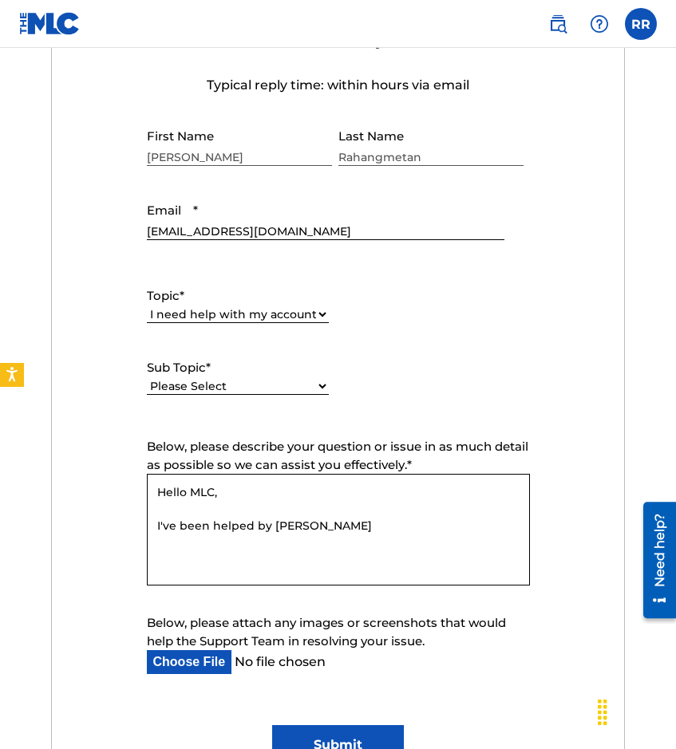
click at [215, 523] on textarea "Hello MLC, I've been helped by [PERSON_NAME]" at bounding box center [338, 530] width 383 height 112
click at [371, 532] on textarea "Hello MLC, I've been previously helped by [PERSON_NAME]" at bounding box center [338, 530] width 383 height 112
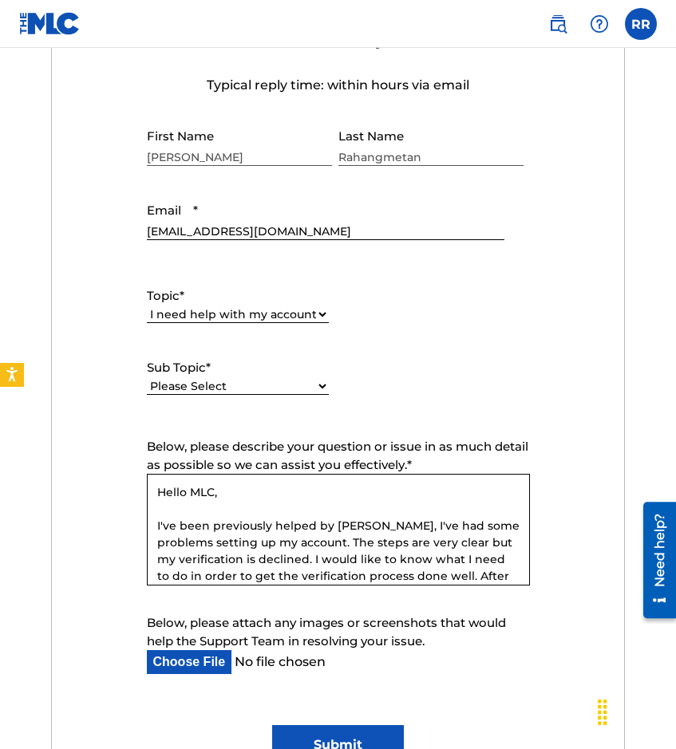
scroll to position [15, 0]
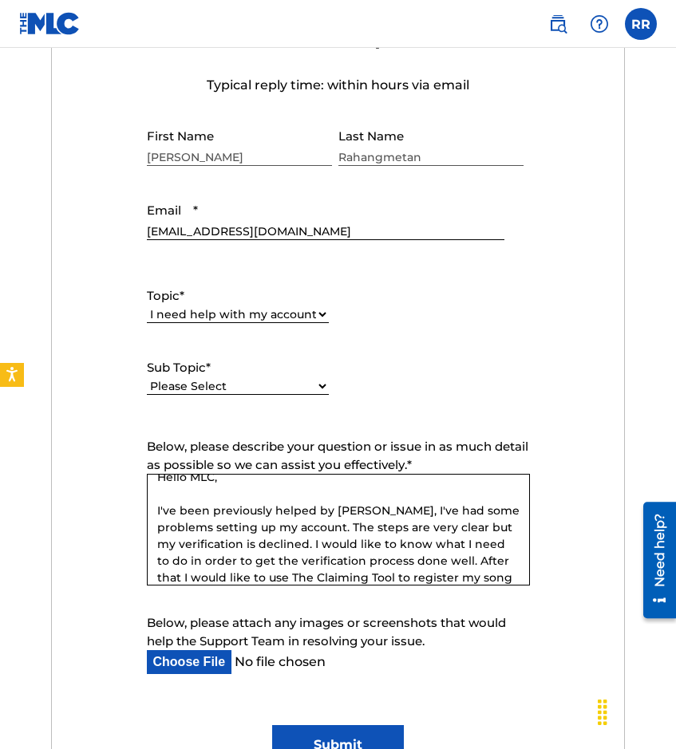
paste textarea "NG9OW0"
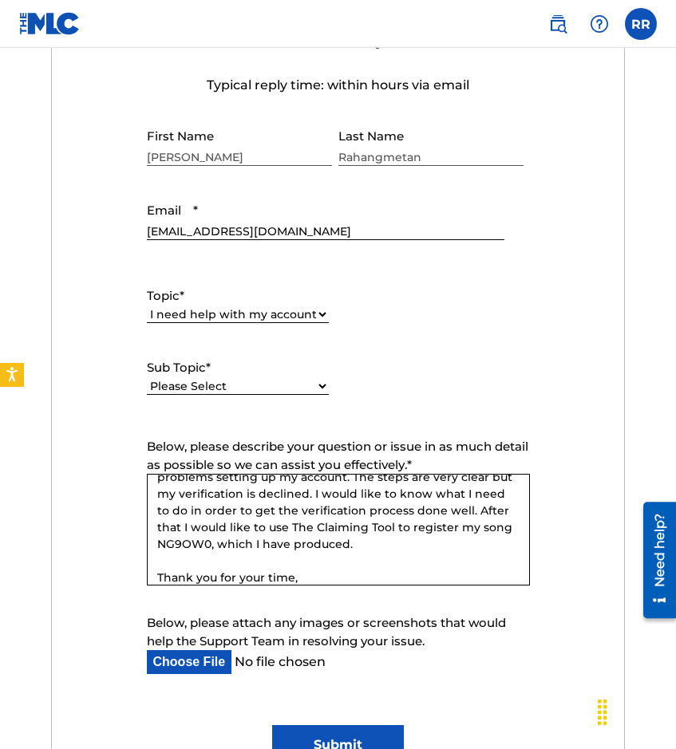
scroll to position [99, 0]
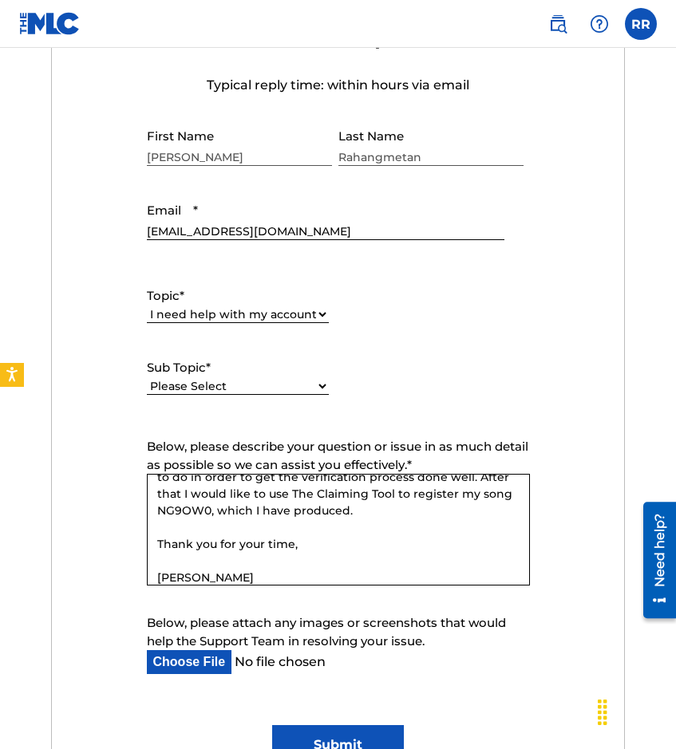
paste textarea "[PERSON_NAME] has helped me in the past, but I’ve been having some trouble sett…"
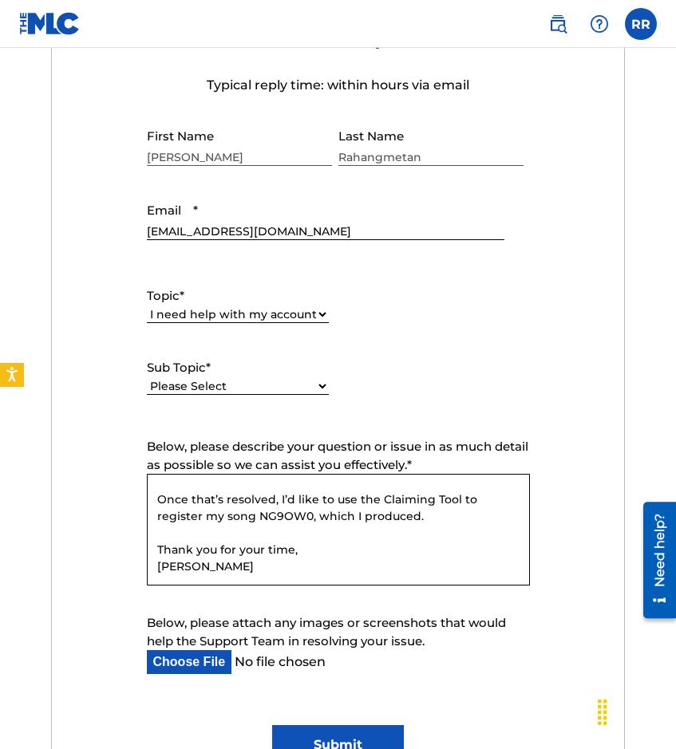
scroll to position [144, 0]
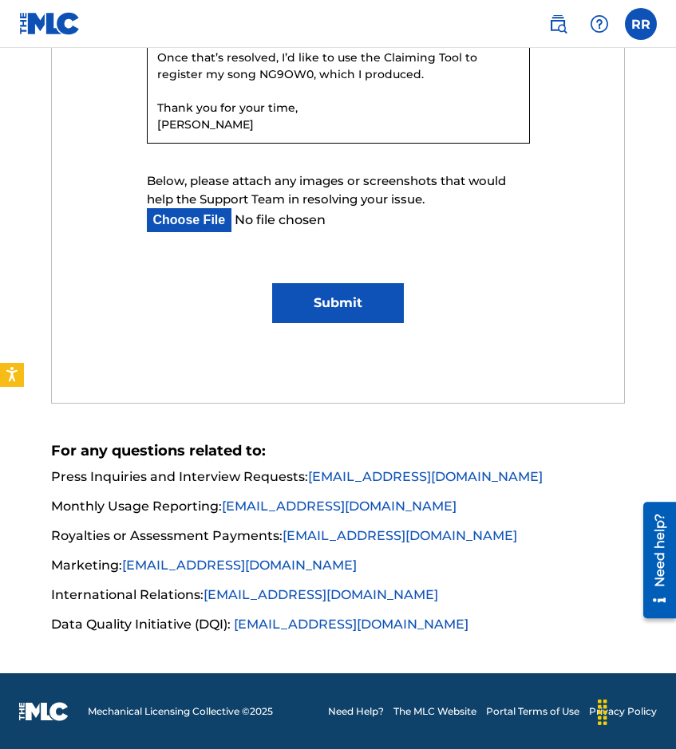
type textarea "Hello MLC, [PERSON_NAME] has helped me in the past, but I’ve been having some t…"
click at [349, 295] on input "Submit" at bounding box center [338, 303] width 132 height 40
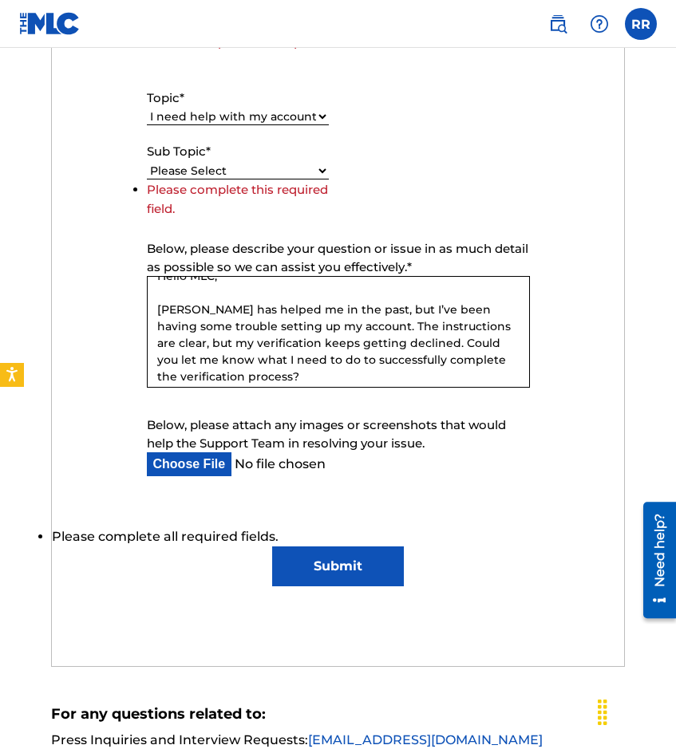
scroll to position [13, 0]
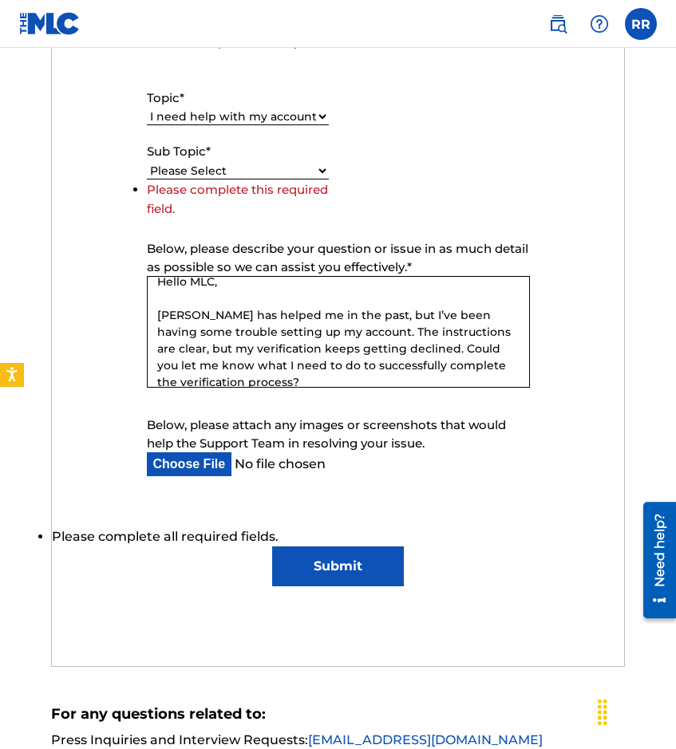
click at [257, 168] on select "Please Select I need help with my user account I can't log in to my user accoun…" at bounding box center [238, 171] width 182 height 17
select select "I was not verified as a user"
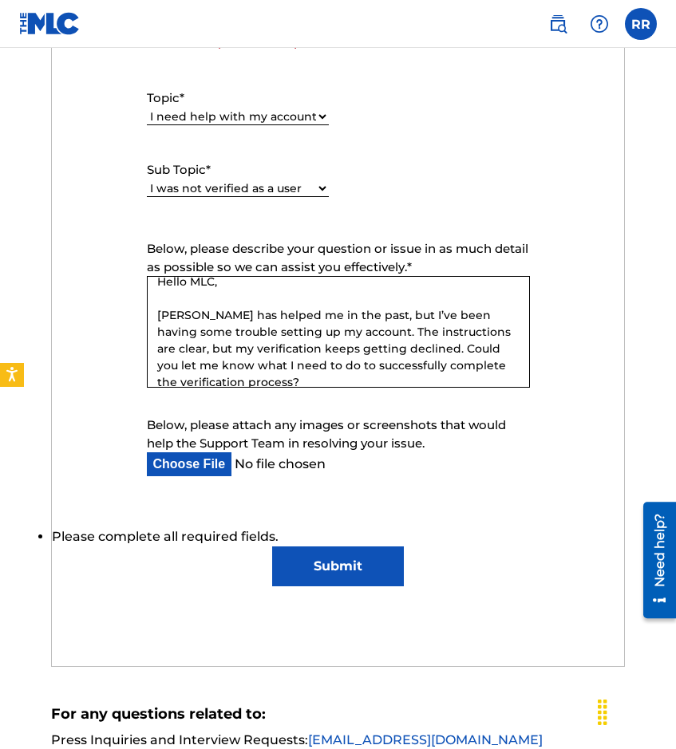
click at [384, 574] on input "Submit" at bounding box center [338, 567] width 132 height 40
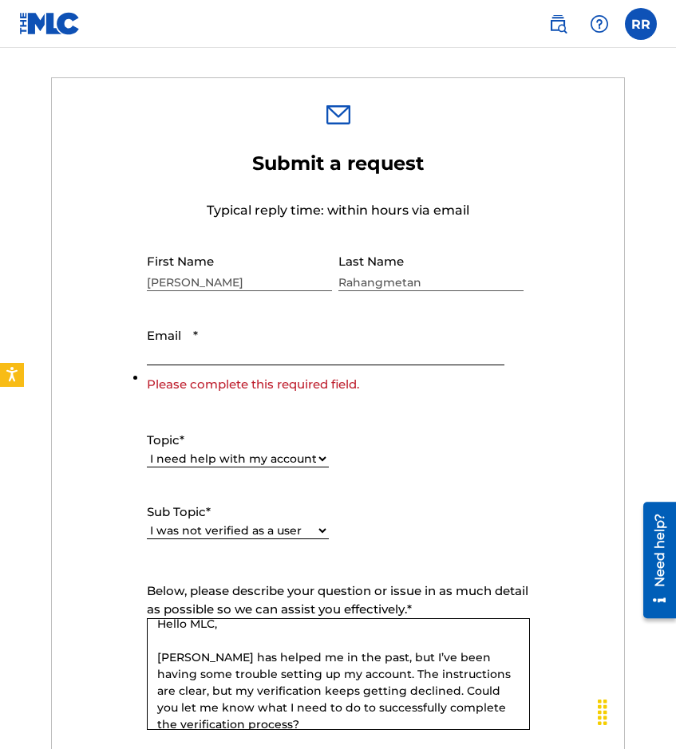
scroll to position [615, 0]
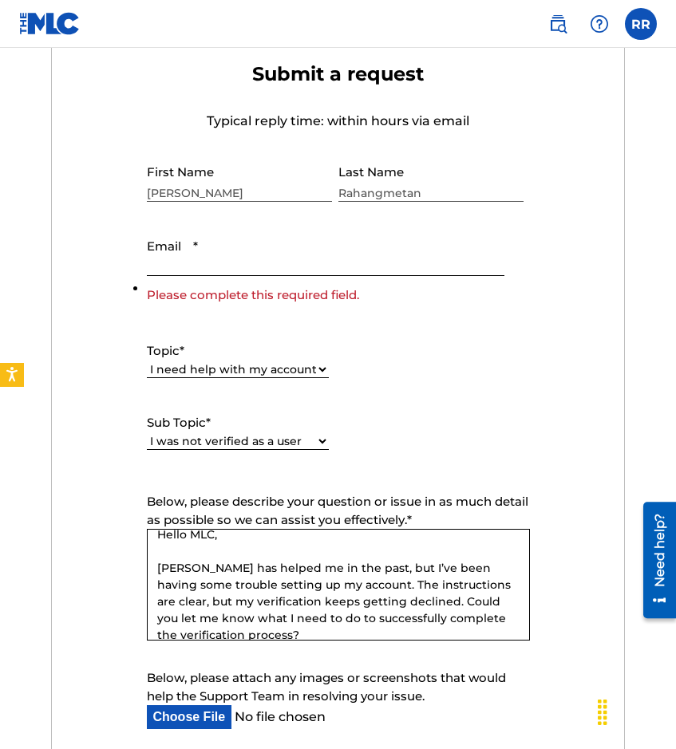
click at [221, 258] on input "Email *" at bounding box center [325, 253] width 357 height 45
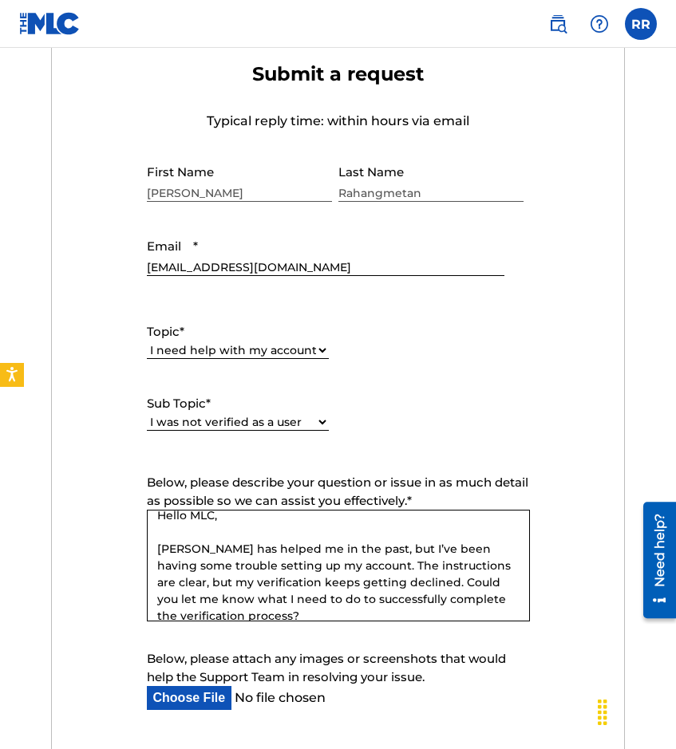
type input "[EMAIL_ADDRESS][DOMAIN_NAME]"
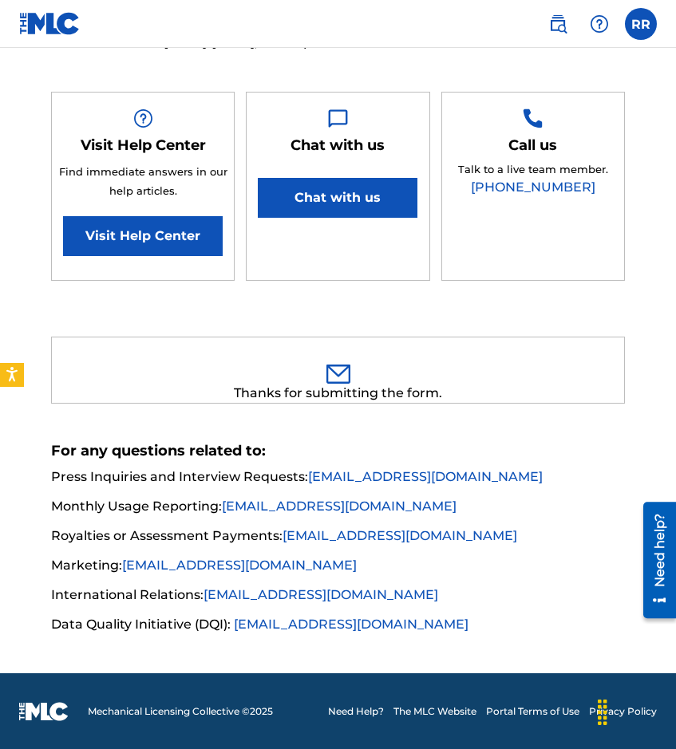
scroll to position [0, 0]
